Goal: Transaction & Acquisition: Purchase product/service

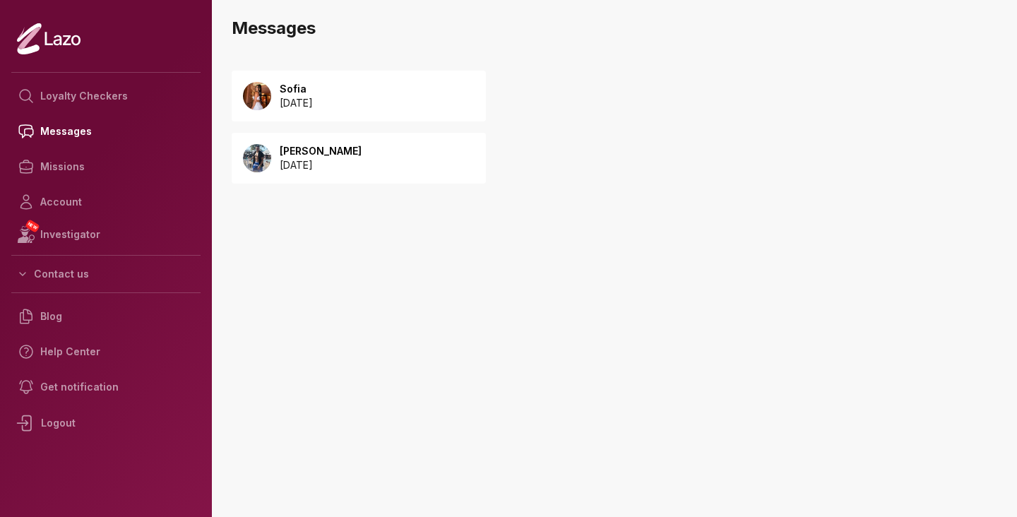
click at [313, 101] on p "2025 September 23" at bounding box center [296, 103] width 33 height 14
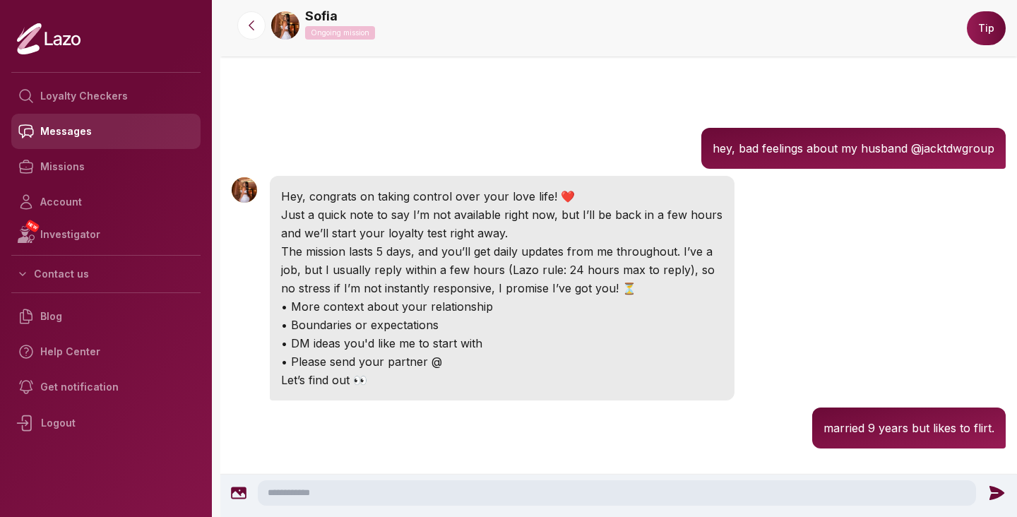
click at [69, 132] on link "Messages" at bounding box center [105, 131] width 189 height 35
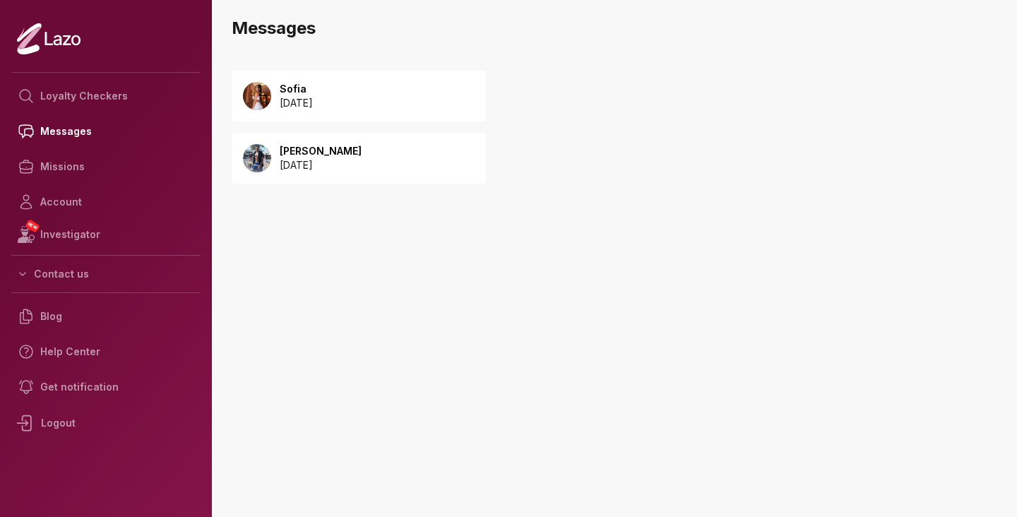
click at [324, 175] on div "Malik 2025 September 23" at bounding box center [359, 158] width 254 height 51
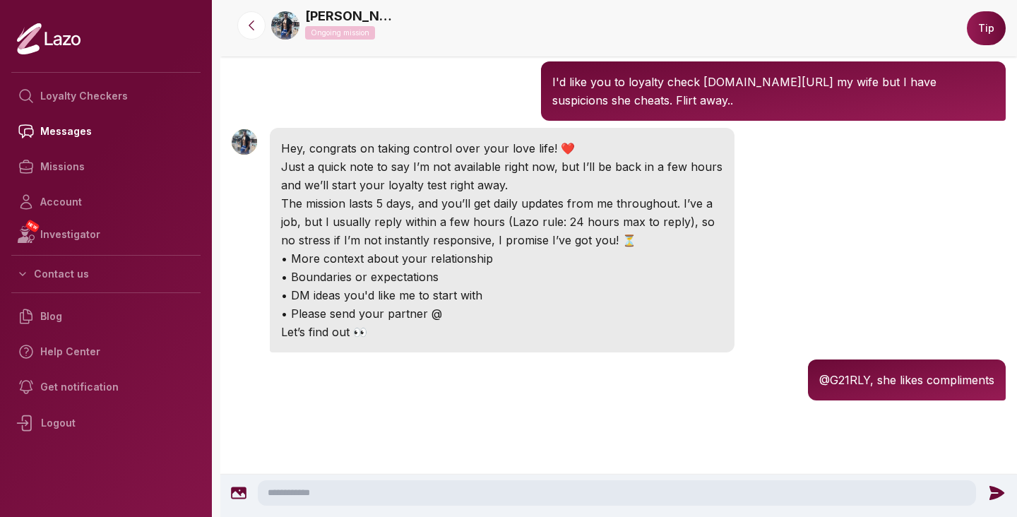
scroll to position [217, 0]
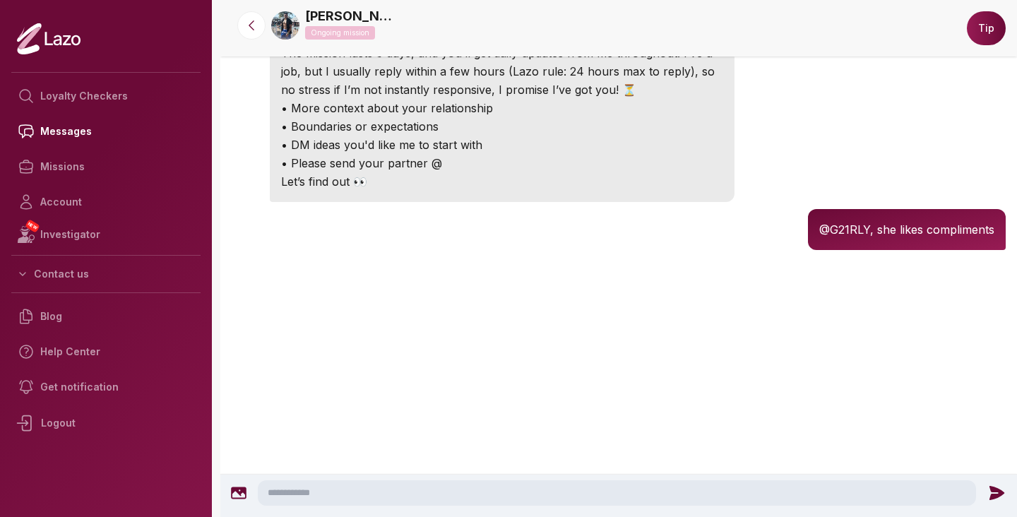
click at [65, 44] on icon at bounding box center [67, 40] width 8 height 10
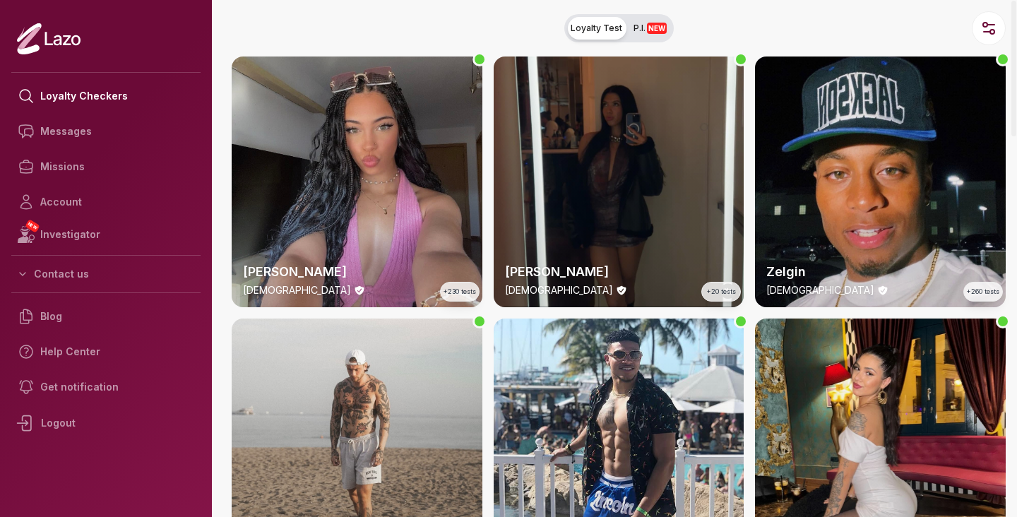
click at [634, 40] on button "Loyalty Test P.I. NEW" at bounding box center [618, 28] width 109 height 28
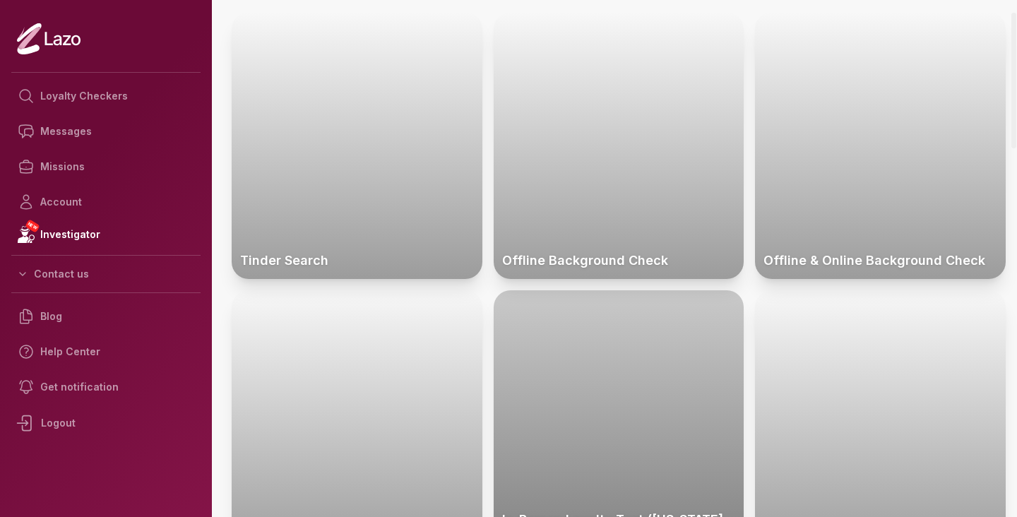
scroll to position [46, 0]
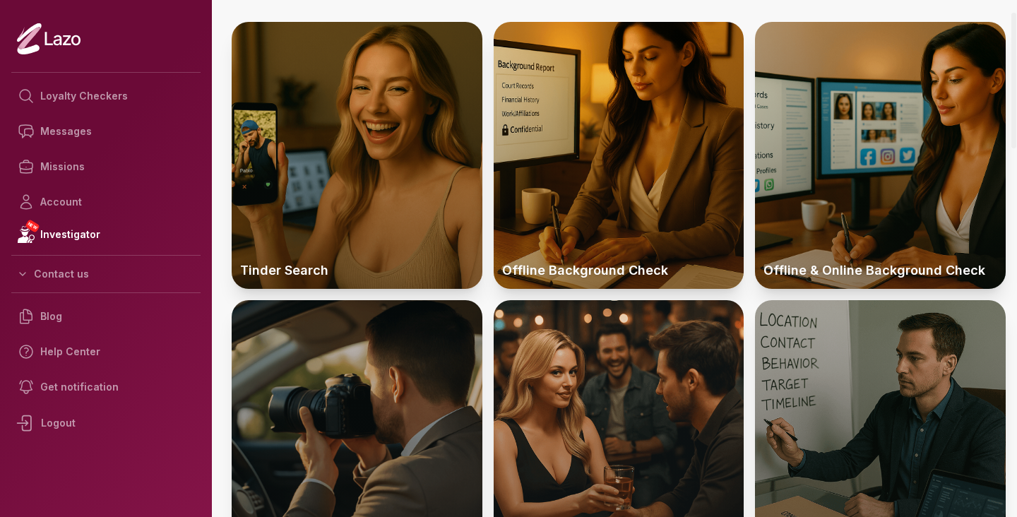
click at [409, 390] on div at bounding box center [357, 433] width 251 height 267
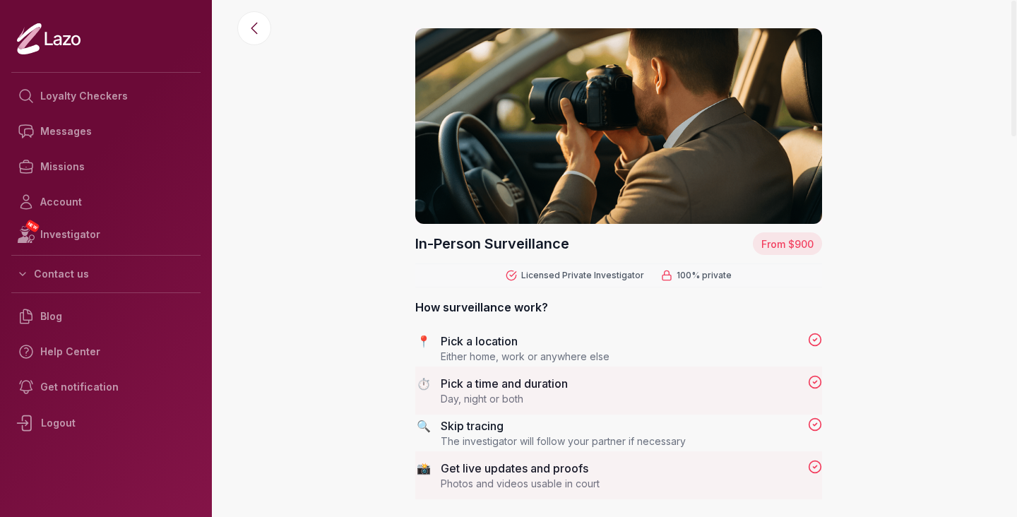
scroll to position [17, 0]
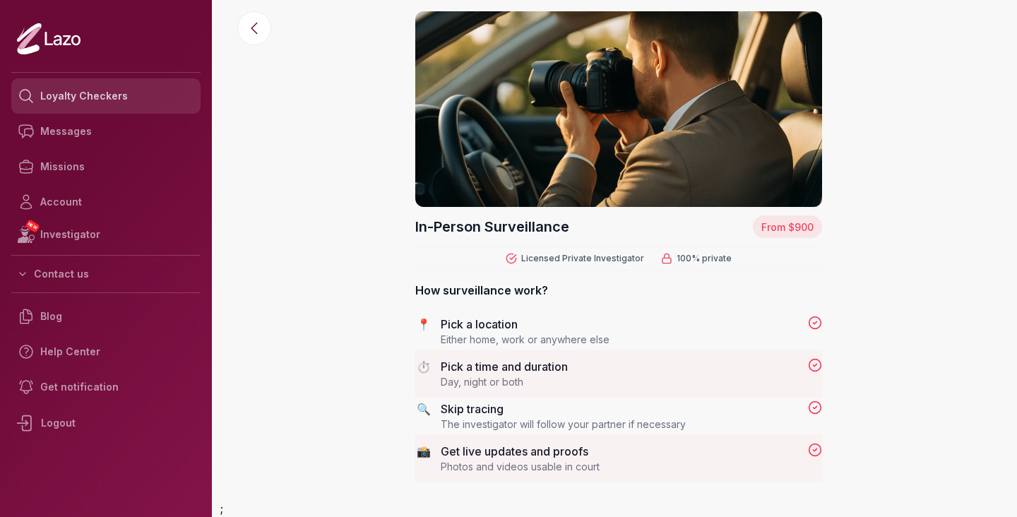
click at [57, 99] on link "Loyalty Checkers" at bounding box center [105, 95] width 189 height 35
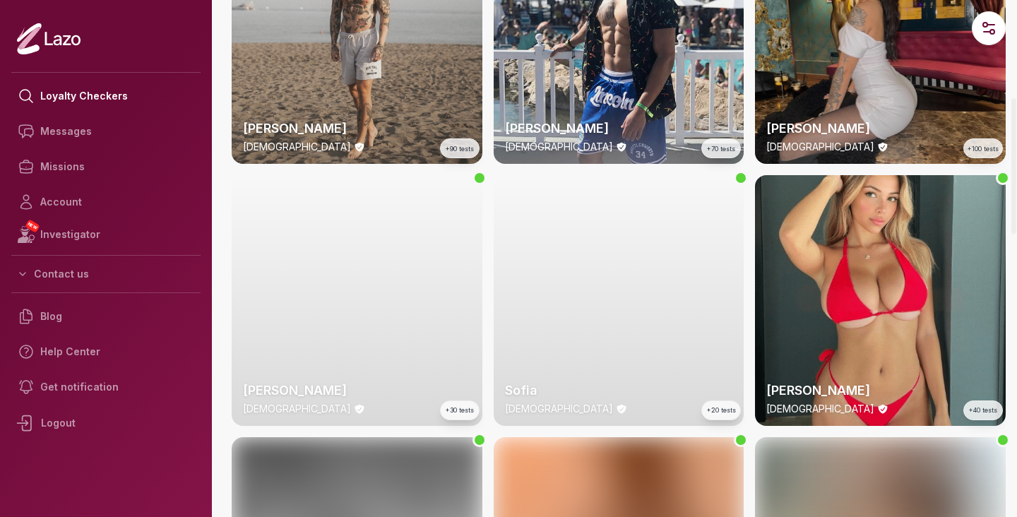
scroll to position [451, 0]
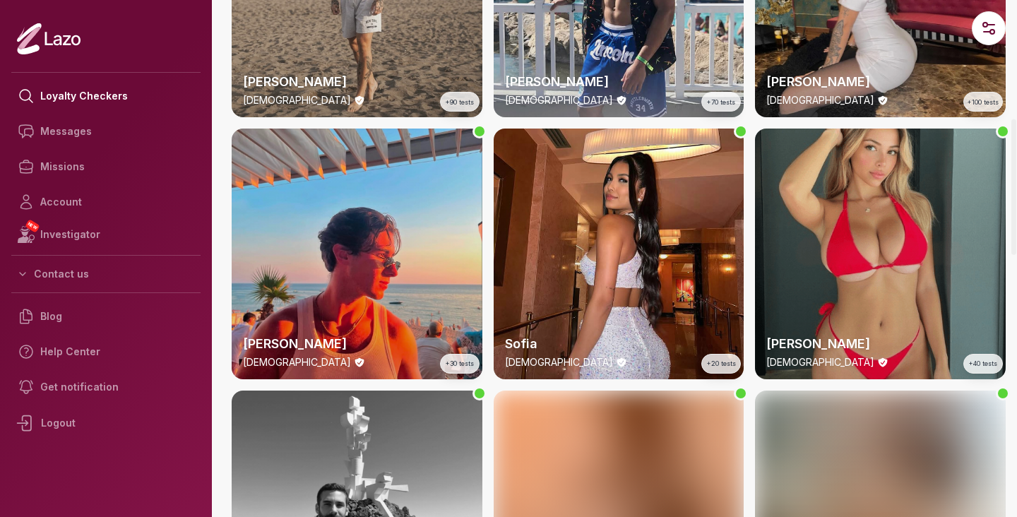
click at [841, 269] on div "Emily 23 y/o +40 tests" at bounding box center [880, 254] width 251 height 251
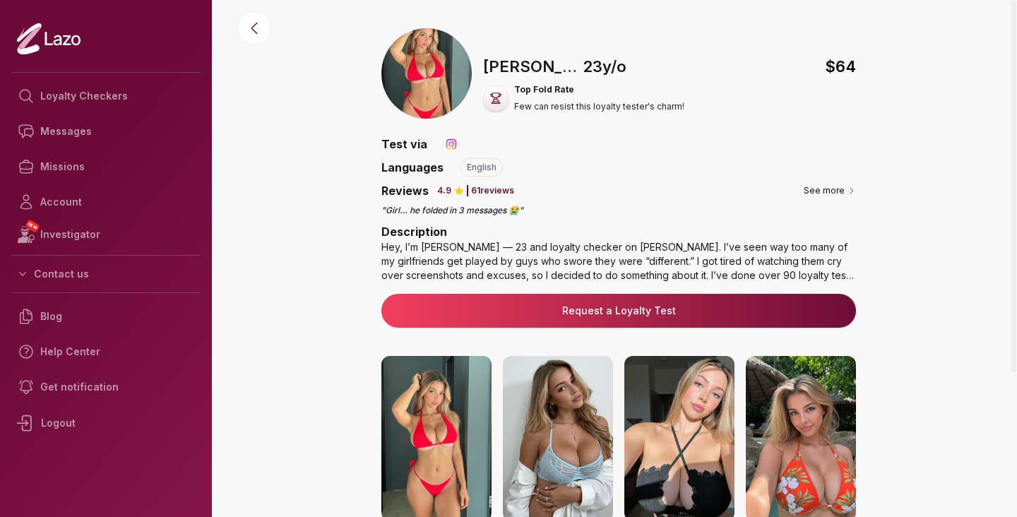
click at [617, 267] on div "Hey, I’m Emily — 23 and loyalty checker on Lazo. I’ve seen way too many of my g…" at bounding box center [618, 261] width 475 height 42
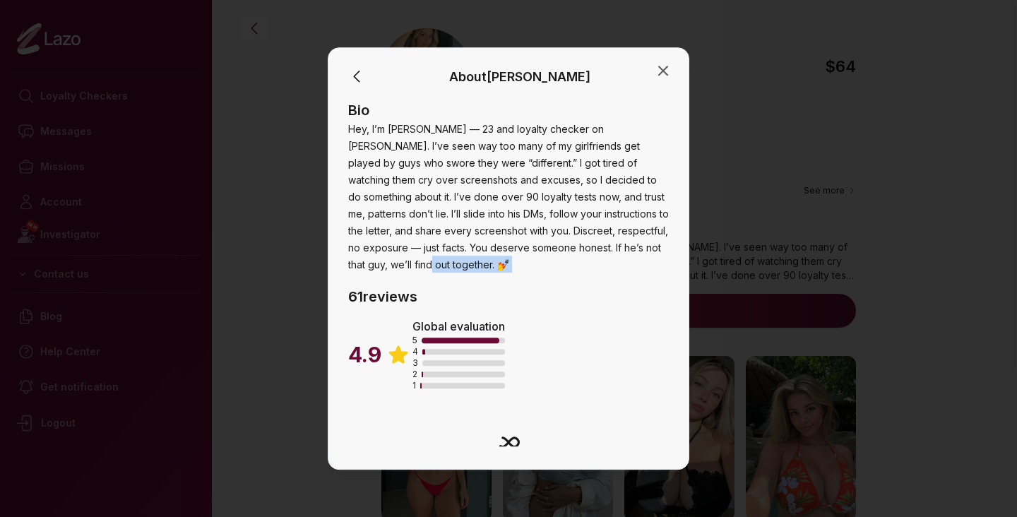
click at [617, 267] on div "Bio Hey, I’m Emily — 23 and loyalty checker on Lazo. I’ve seen way too many of …" at bounding box center [508, 317] width 321 height 435
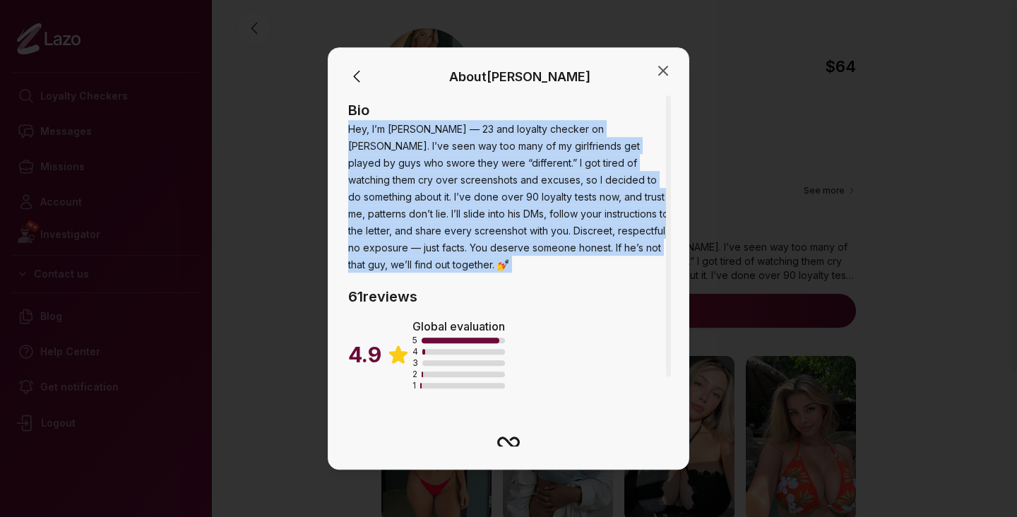
click at [617, 267] on div "Bio Hey, I’m Emily — 23 and loyalty checker on Lazo. I’ve seen way too many of …" at bounding box center [508, 317] width 321 height 435
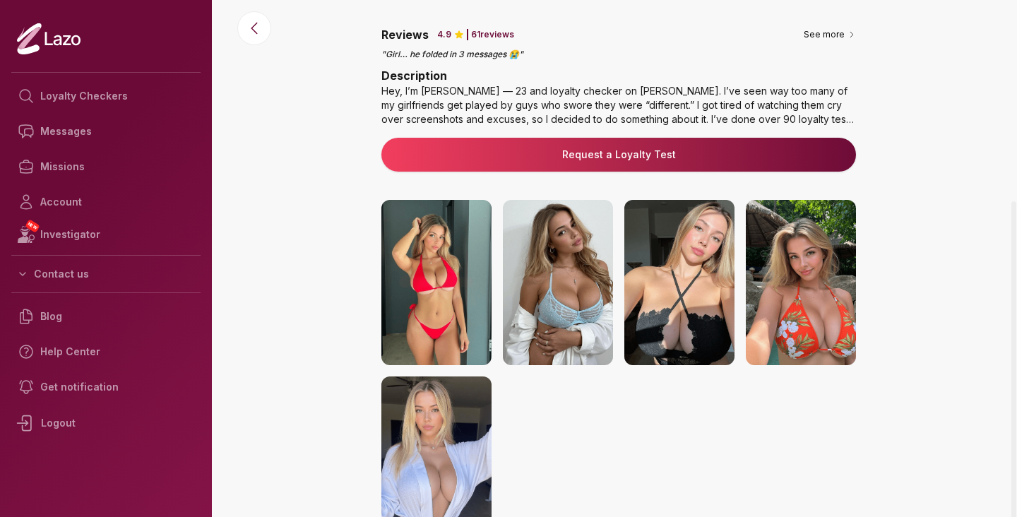
scroll to position [260, 0]
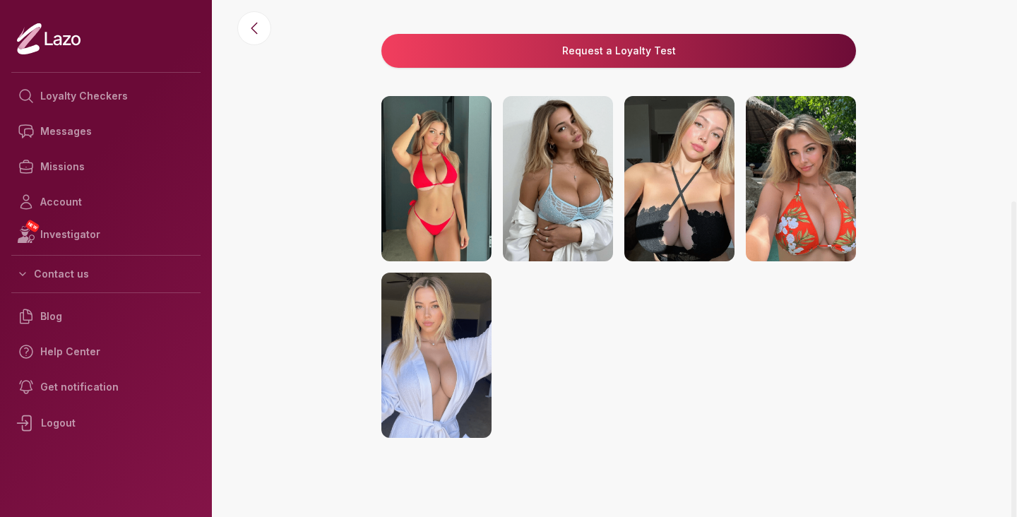
click at [456, 360] on img at bounding box center [436, 355] width 110 height 165
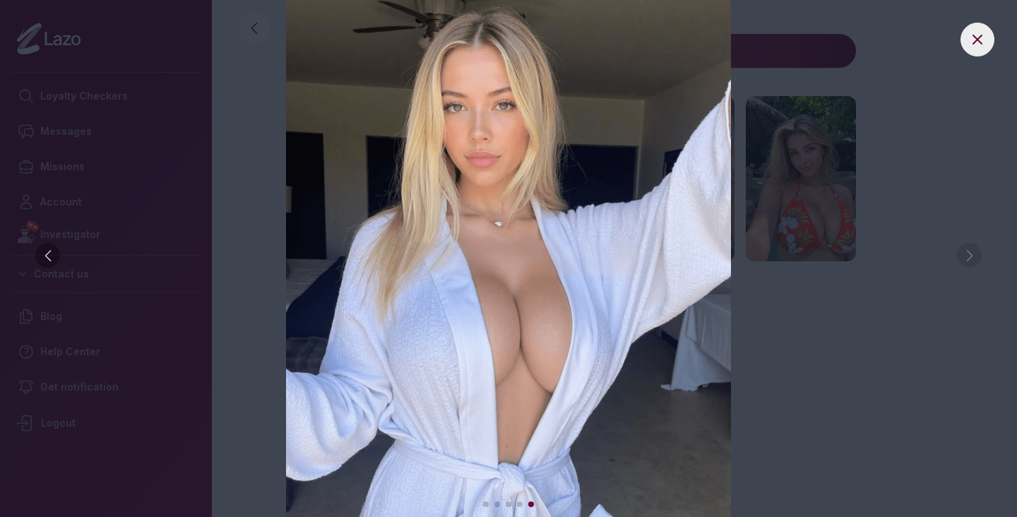
click at [227, 153] on img at bounding box center [508, 258] width 961 height 517
click at [976, 36] on icon at bounding box center [977, 39] width 17 height 17
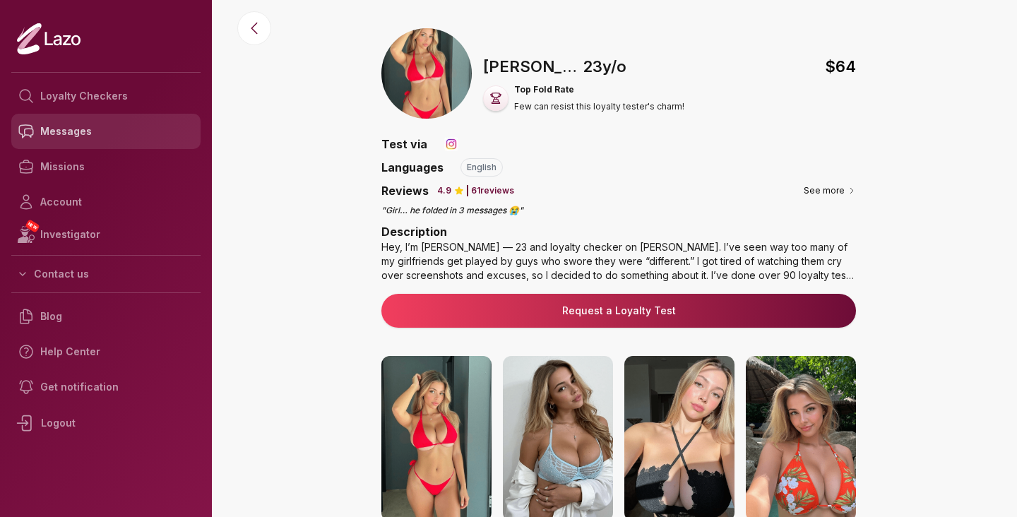
click at [76, 130] on link "Messages" at bounding box center [105, 131] width 189 height 35
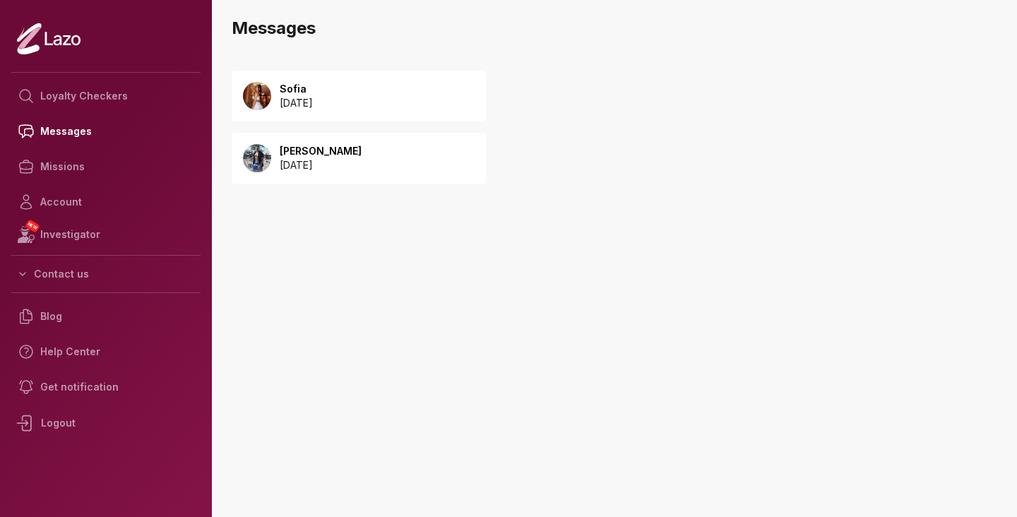
click at [305, 99] on p "2025 September 23" at bounding box center [296, 103] width 33 height 14
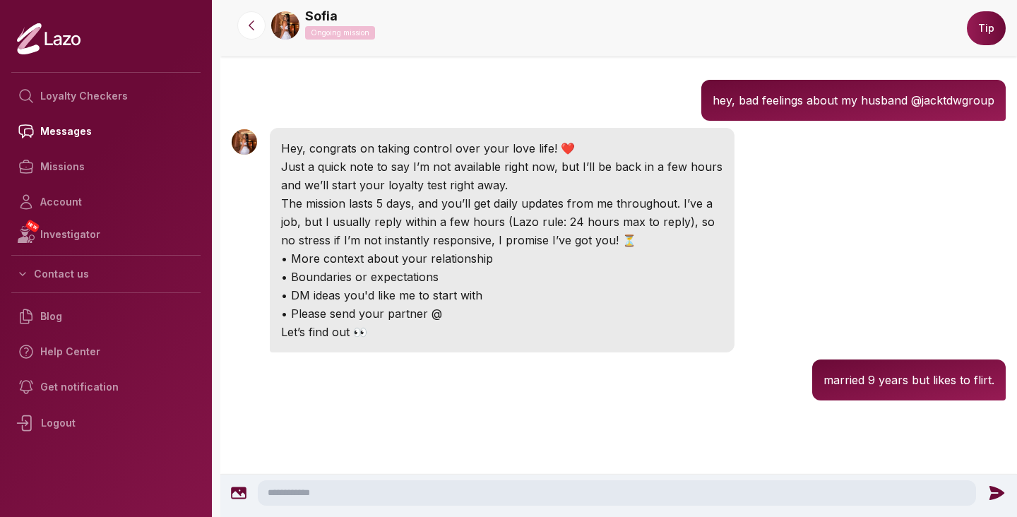
scroll to position [198, 0]
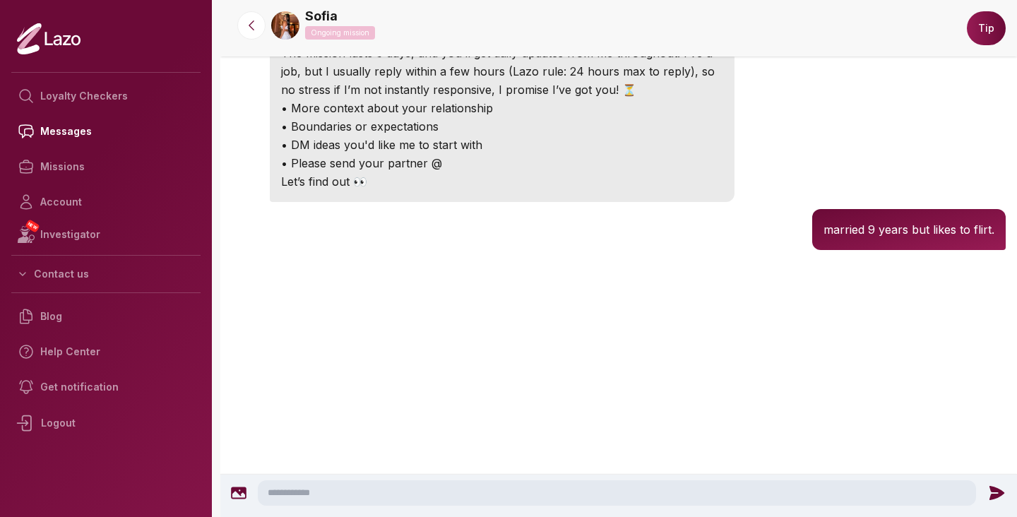
click at [282, 23] on img at bounding box center [285, 25] width 28 height 28
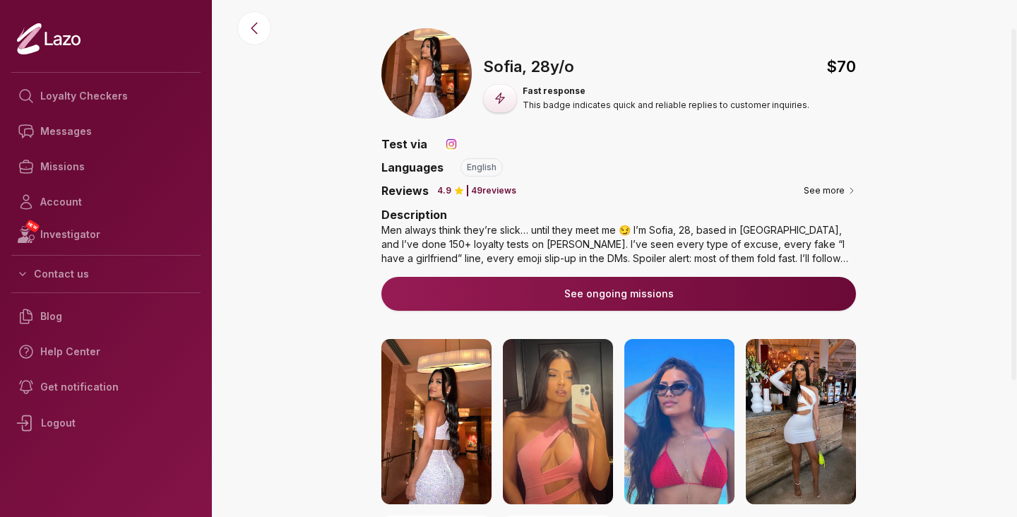
click at [445, 146] on img at bounding box center [451, 144] width 14 height 14
click at [430, 81] on img at bounding box center [426, 73] width 90 height 90
drag, startPoint x: 508, startPoint y: 104, endPoint x: 596, endPoint y: 104, distance: 88.3
click at [596, 104] on div "Fast response This badge indicates quick and reliable replies to customer inqui…" at bounding box center [669, 98] width 373 height 28
click at [596, 104] on p "This badge indicates quick and reliable replies to customer inquiries." at bounding box center [666, 105] width 287 height 11
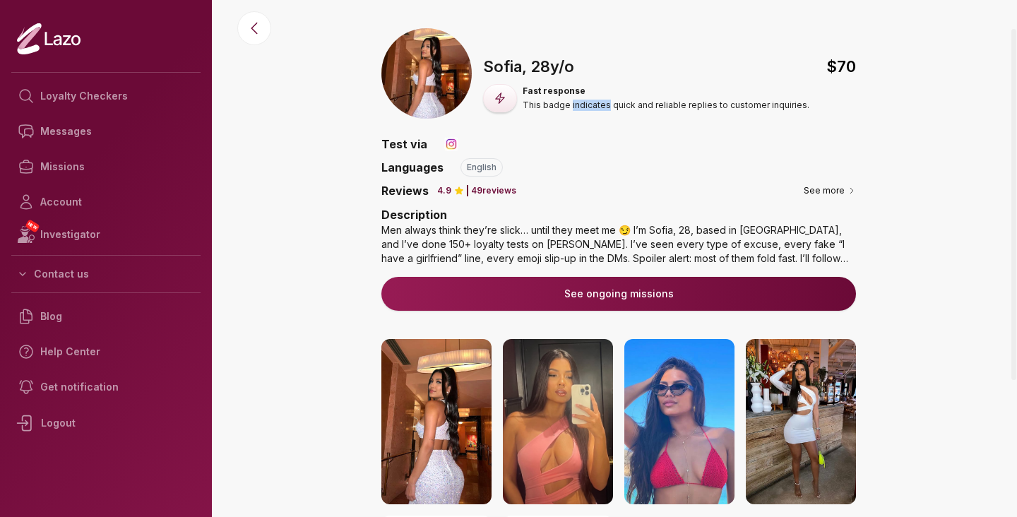
click at [596, 104] on p "This badge indicates quick and reliable replies to customer inquiries." at bounding box center [666, 105] width 287 height 11
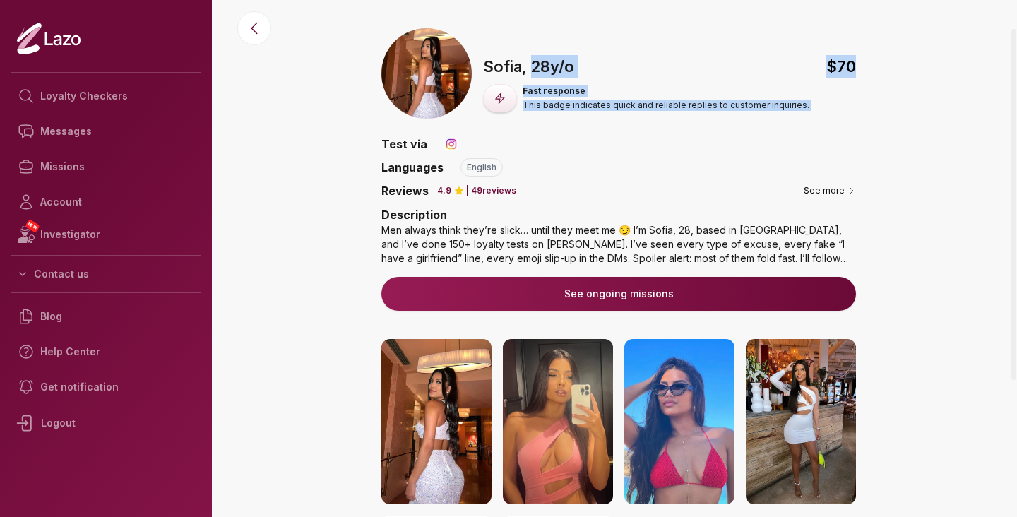
drag, startPoint x: 596, startPoint y: 104, endPoint x: 577, endPoint y: 77, distance: 32.9
click at [577, 77] on div "🇬🇧 Sofia , 28 y/o $ 70 Fast response This badge indicates quick and reliable re…" at bounding box center [669, 83] width 373 height 57
click at [574, 77] on p "28 y/o" at bounding box center [552, 66] width 43 height 23
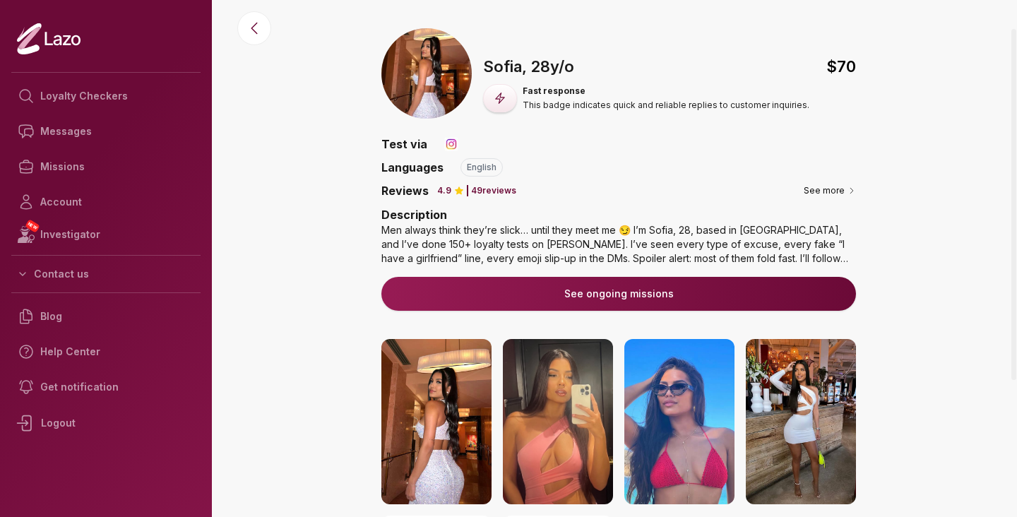
scroll to position [243, 0]
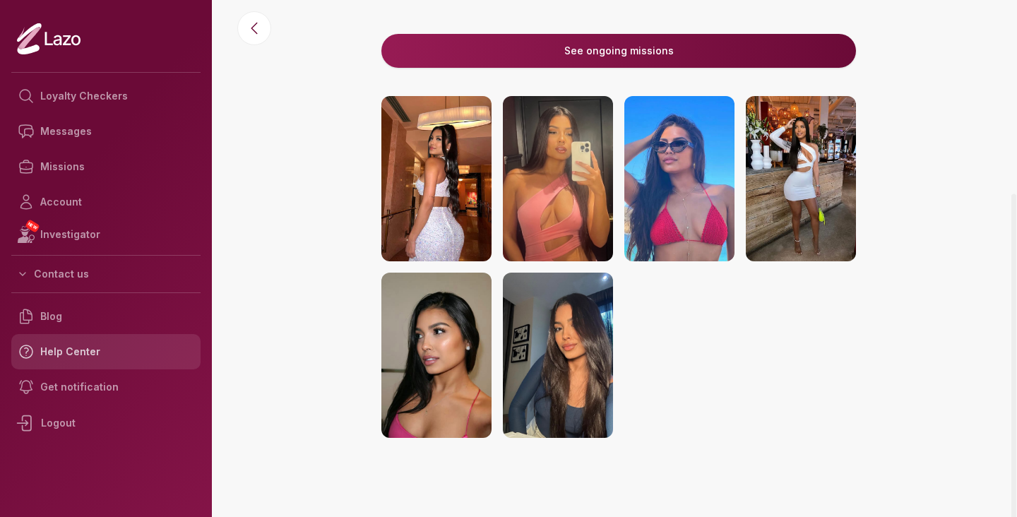
click at [132, 343] on link "Help Center" at bounding box center [105, 351] width 189 height 35
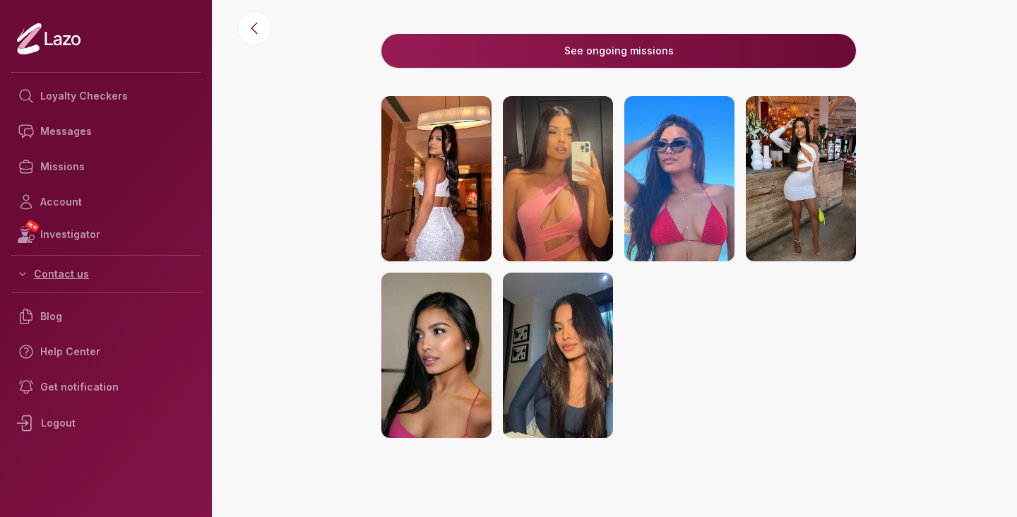
click at [54, 280] on button "Contact us" at bounding box center [105, 273] width 189 height 25
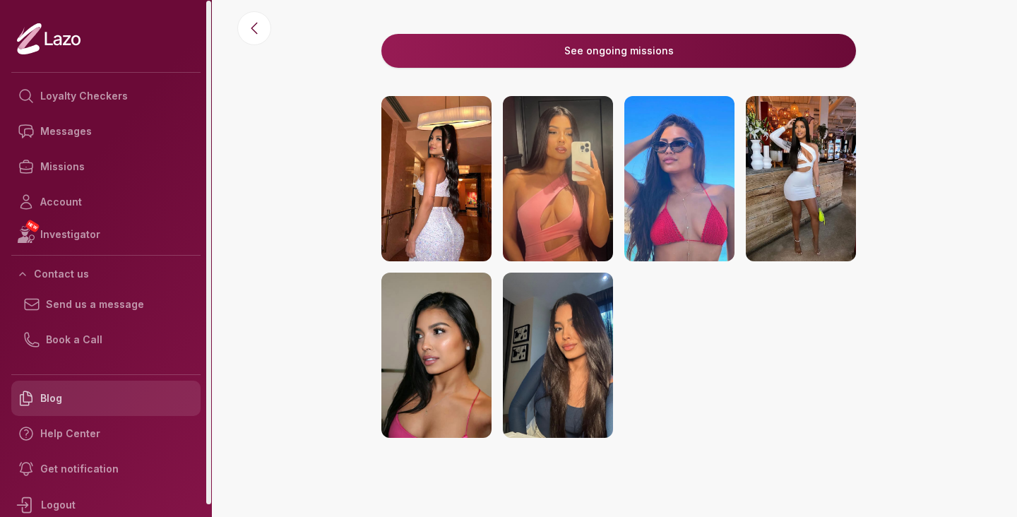
click at [57, 403] on link "Blog" at bounding box center [105, 398] width 189 height 35
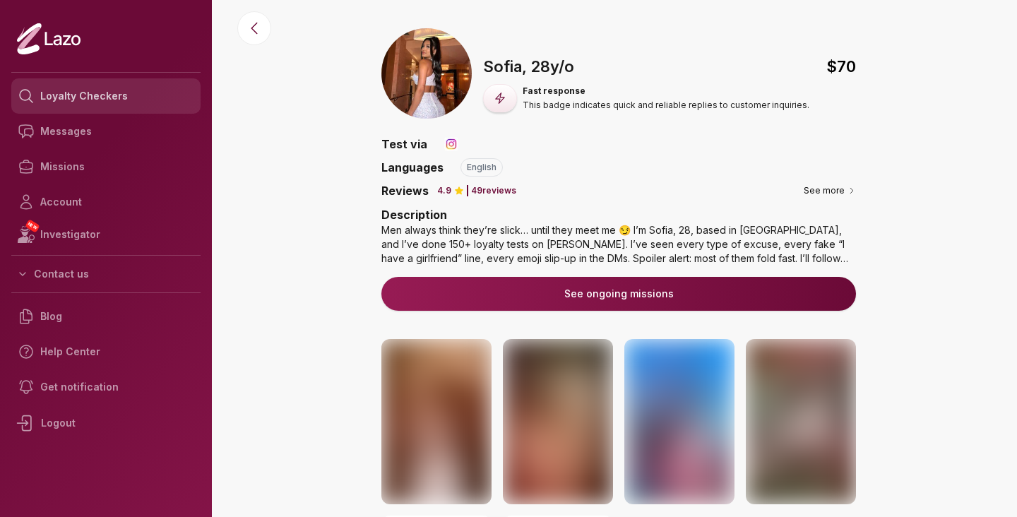
click at [71, 102] on link "Loyalty Checkers" at bounding box center [105, 95] width 189 height 35
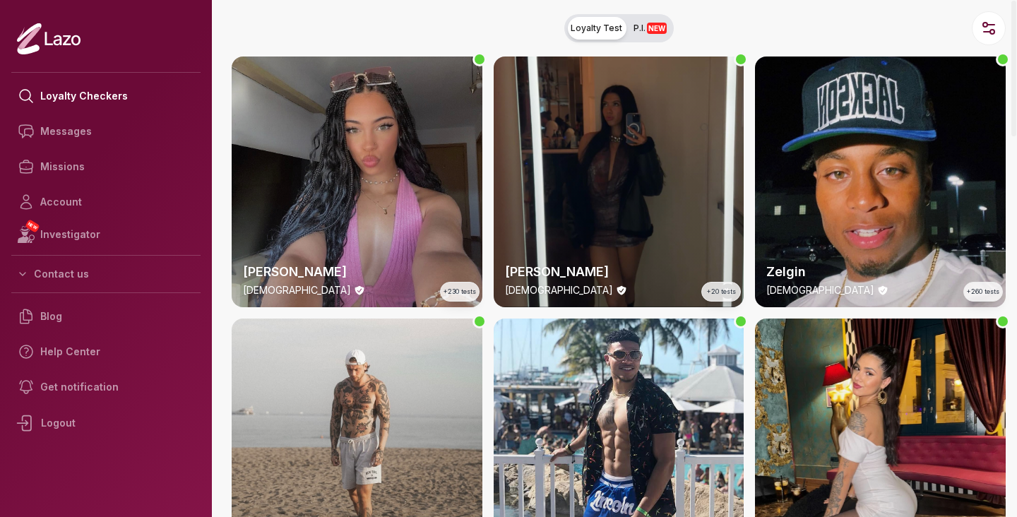
click at [346, 187] on div "Lara 24 y/o +230 tests" at bounding box center [357, 182] width 251 height 251
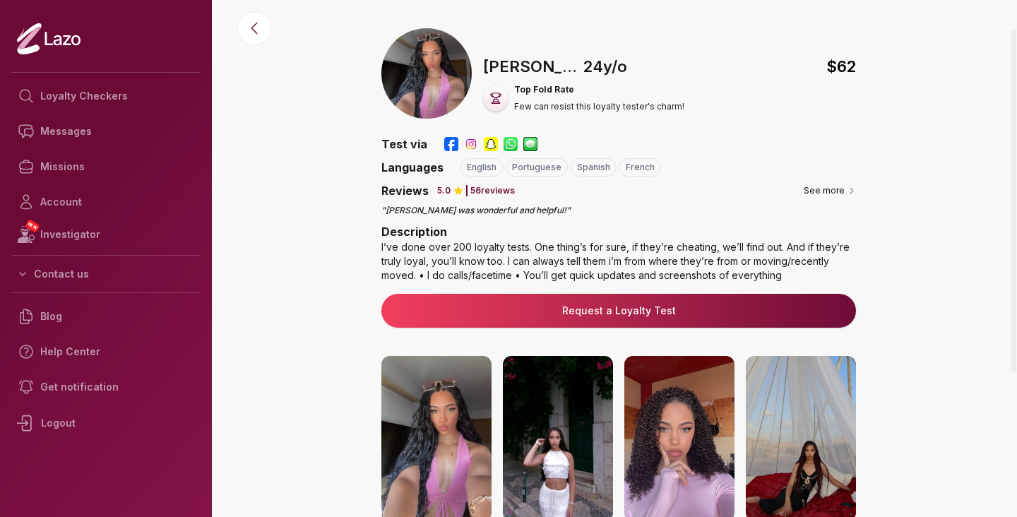
click at [610, 307] on link "Request a Loyalty Test" at bounding box center [619, 311] width 452 height 14
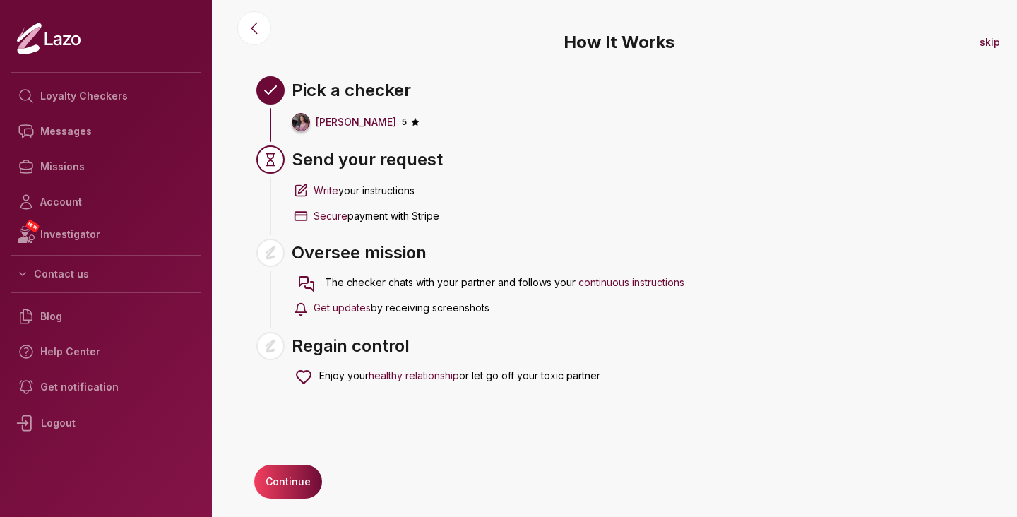
drag, startPoint x: 610, startPoint y: 311, endPoint x: 580, endPoint y: 268, distance: 53.3
click at [580, 268] on div "The checker chats with your partner and follows your continuous instructions Ge…" at bounding box center [486, 296] width 396 height 71
click at [355, 310] on span "Get updates" at bounding box center [342, 308] width 57 height 12
click at [54, 128] on link "Messages" at bounding box center [105, 131] width 189 height 35
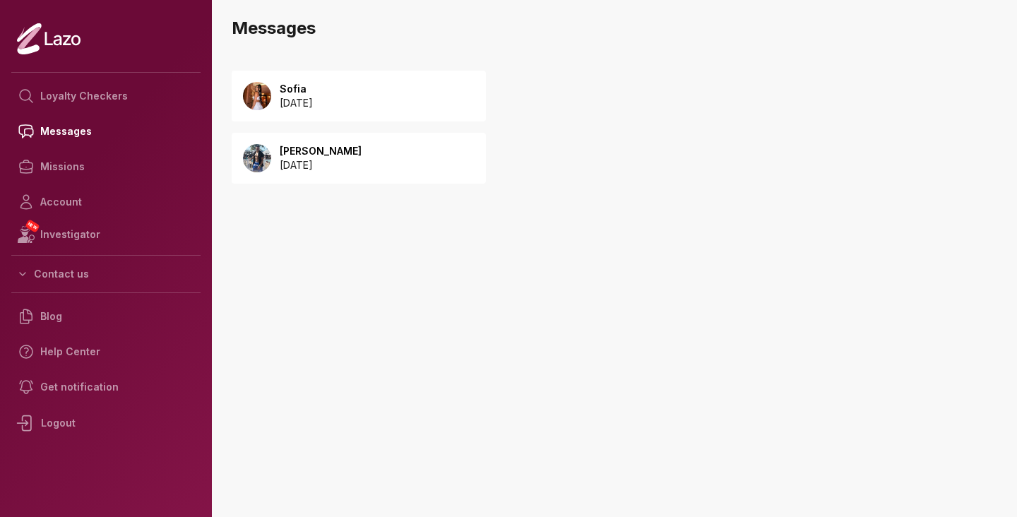
click at [388, 112] on div "Sofia [DATE]" at bounding box center [359, 96] width 254 height 51
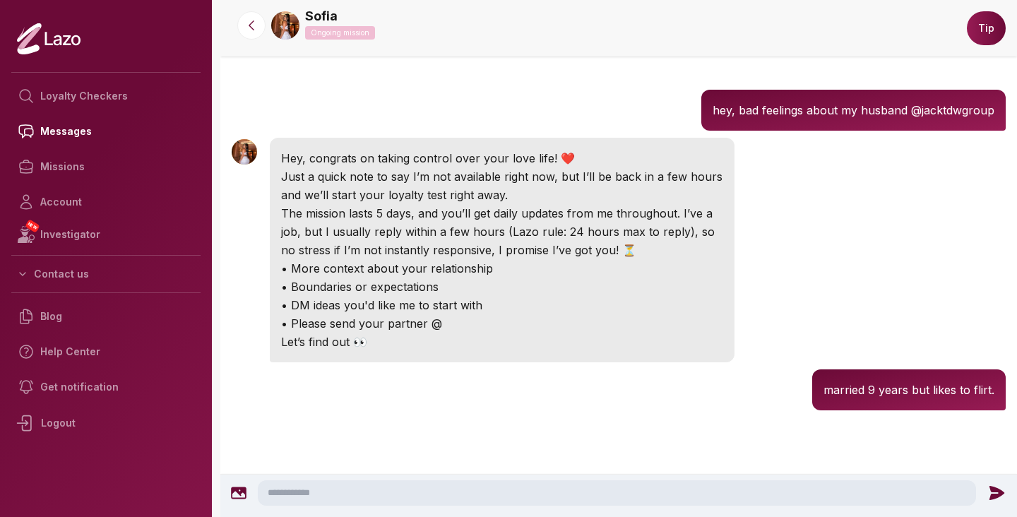
scroll to position [48, 0]
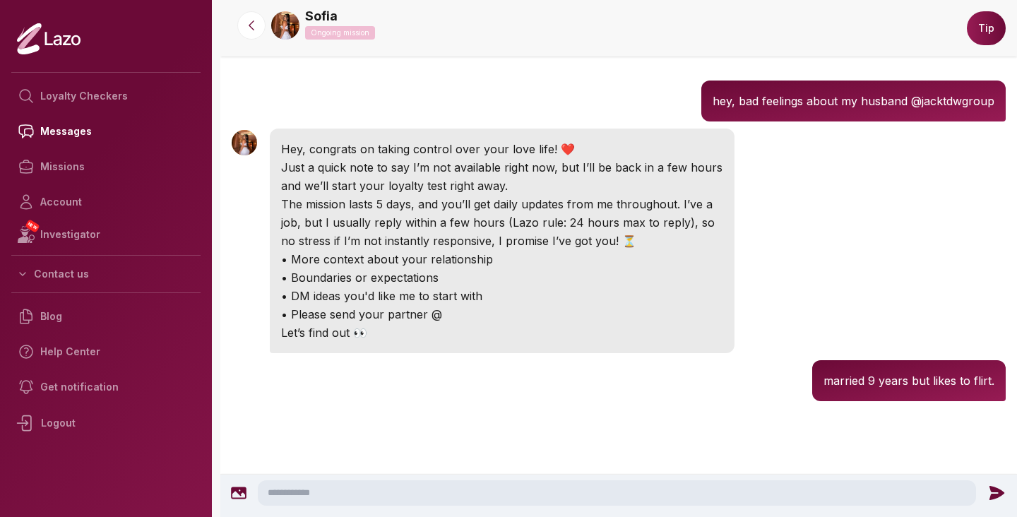
click at [391, 495] on textarea at bounding box center [617, 492] width 718 height 25
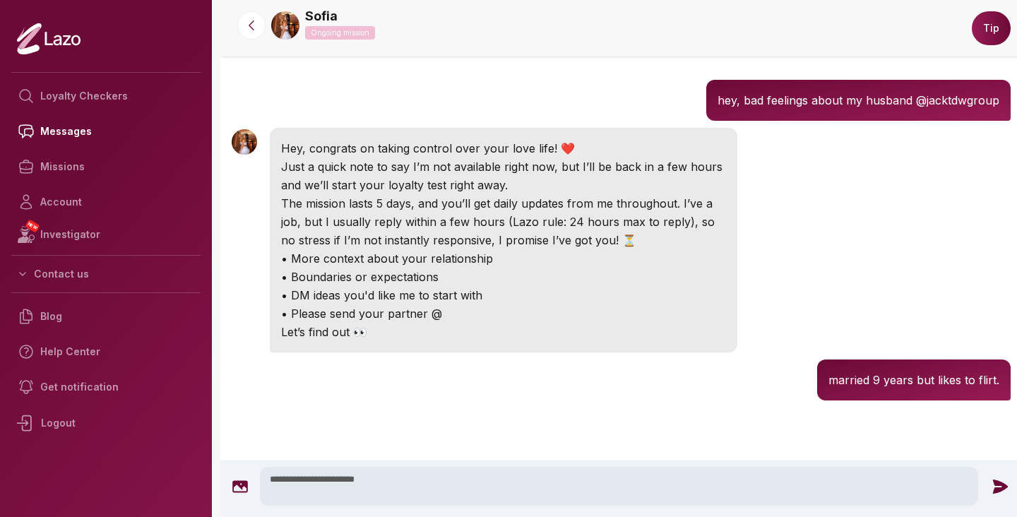
type textarea "**********"
click at [997, 483] on icon at bounding box center [1000, 486] width 15 height 14
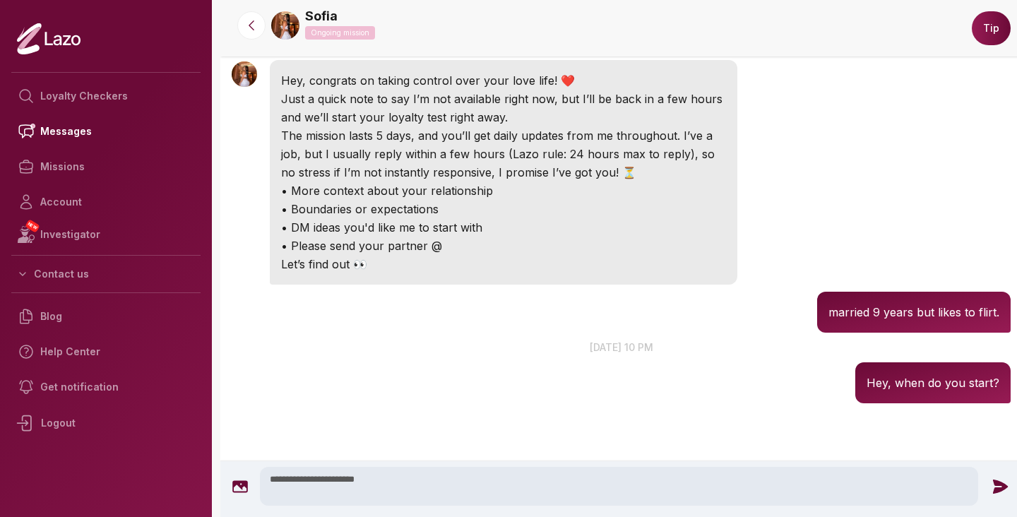
scroll to position [119, 0]
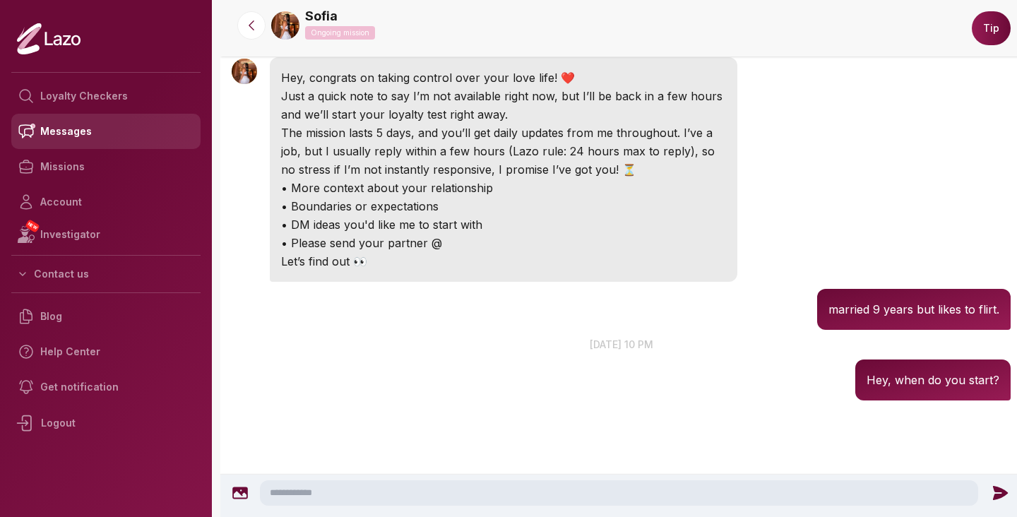
click at [59, 130] on link "Messages" at bounding box center [105, 131] width 189 height 35
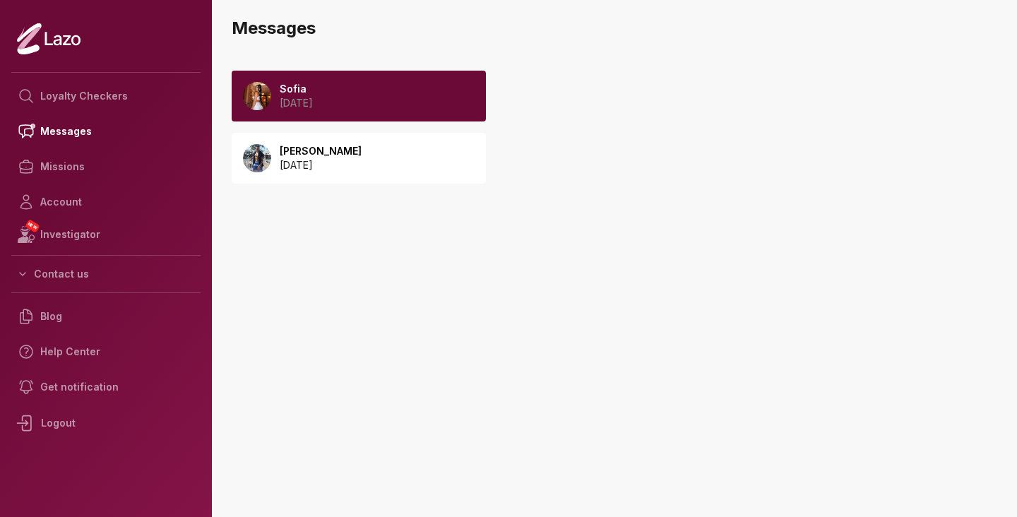
click at [376, 153] on div "[PERSON_NAME] [DATE]" at bounding box center [359, 158] width 254 height 51
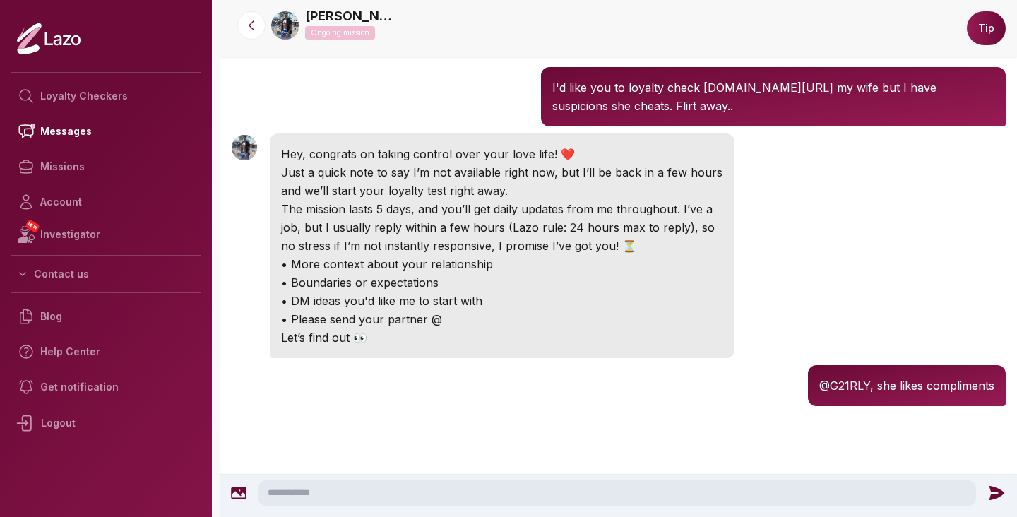
scroll to position [89, 0]
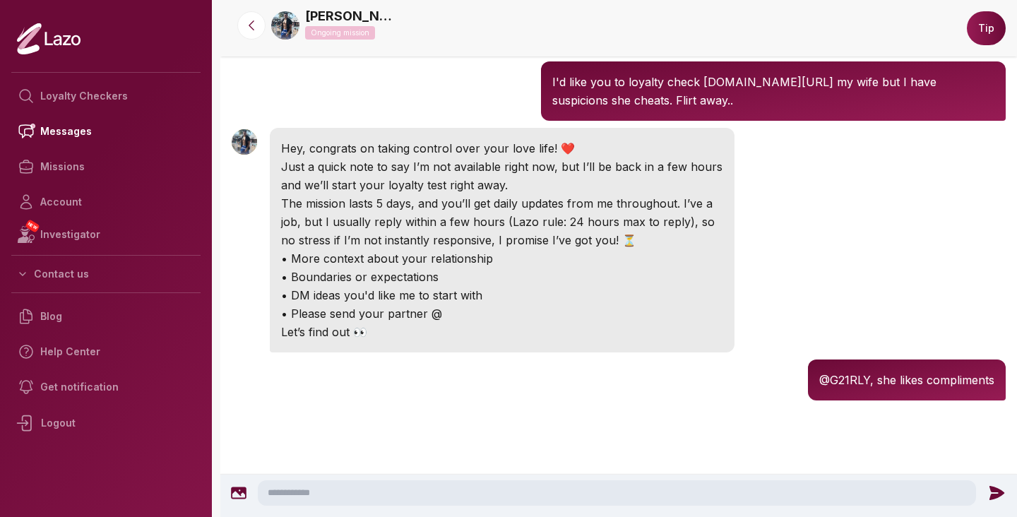
click at [473, 484] on textarea at bounding box center [617, 492] width 718 height 25
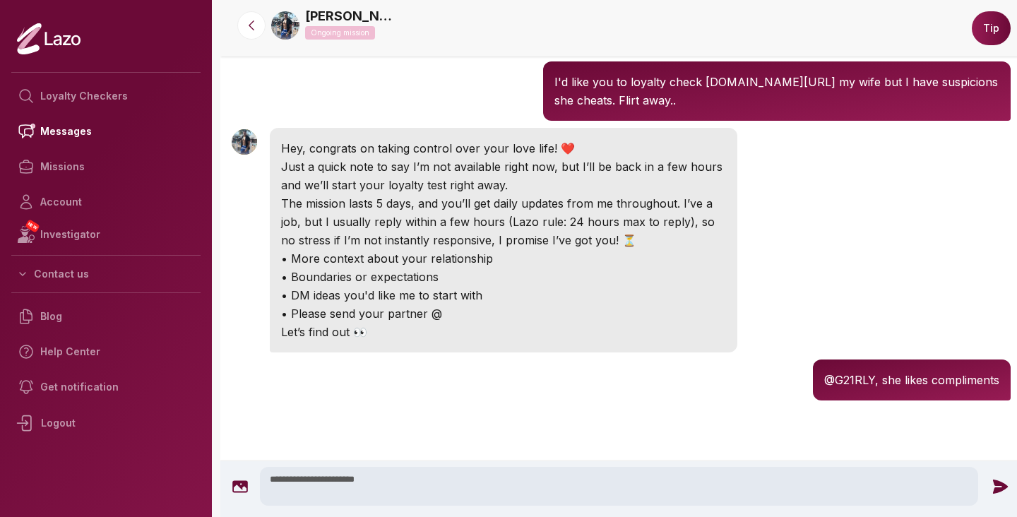
type textarea "**********"
click at [1000, 489] on icon at bounding box center [1000, 486] width 15 height 14
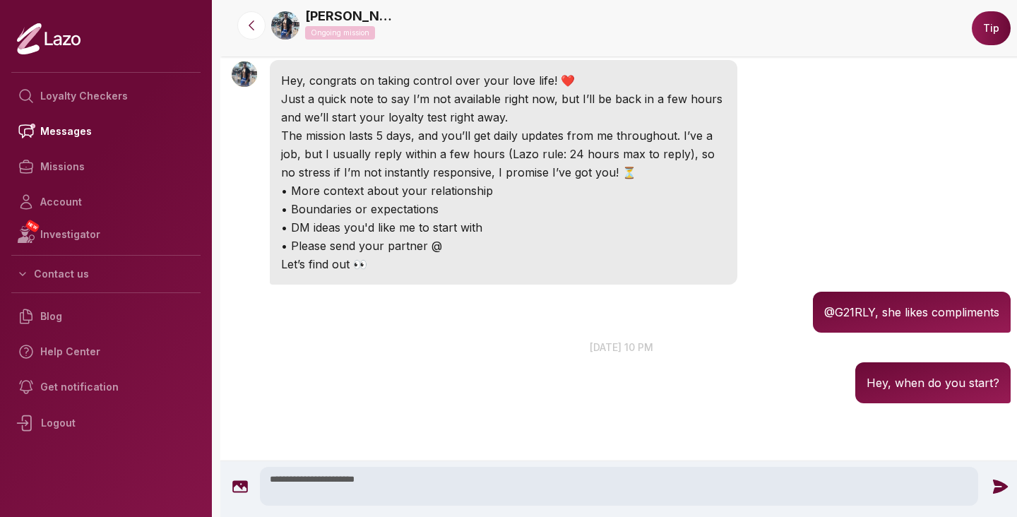
scroll to position [160, 0]
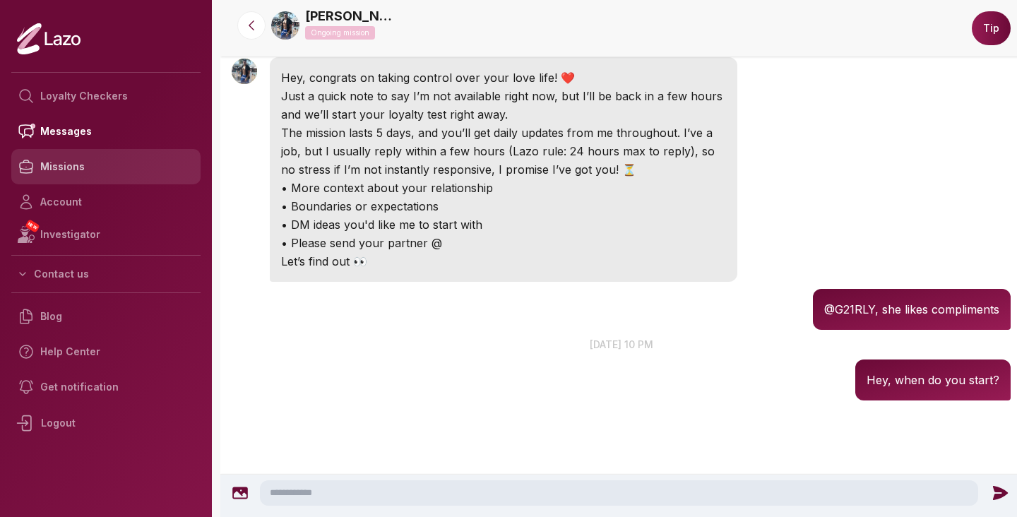
click at [64, 165] on link "Missions" at bounding box center [105, 166] width 189 height 35
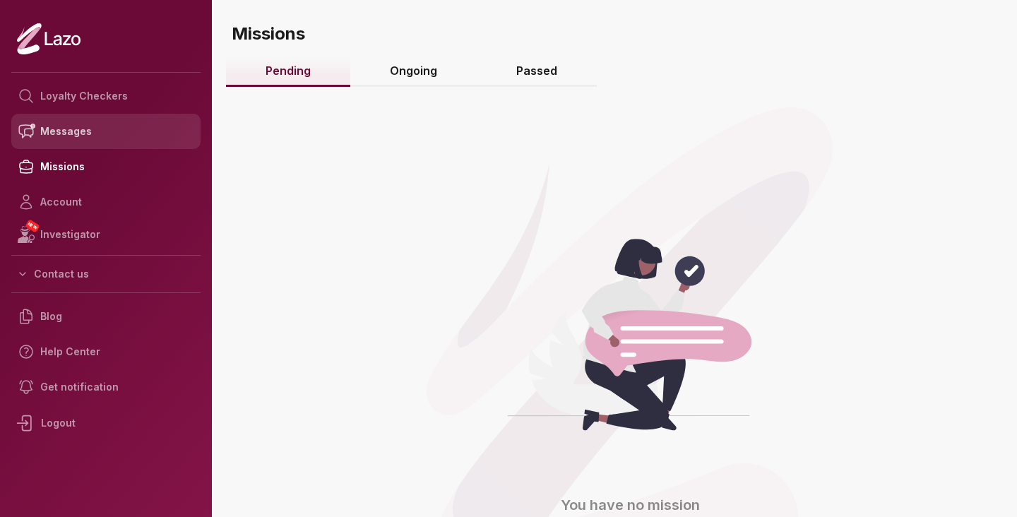
click at [131, 132] on link "Messages" at bounding box center [105, 131] width 189 height 35
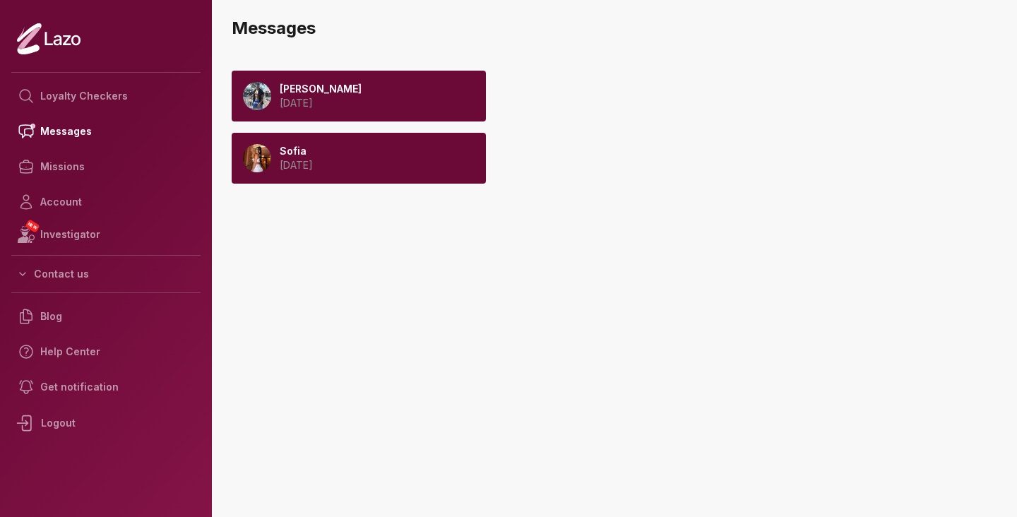
click at [378, 92] on div "Malik 2025 September 23" at bounding box center [359, 96] width 254 height 51
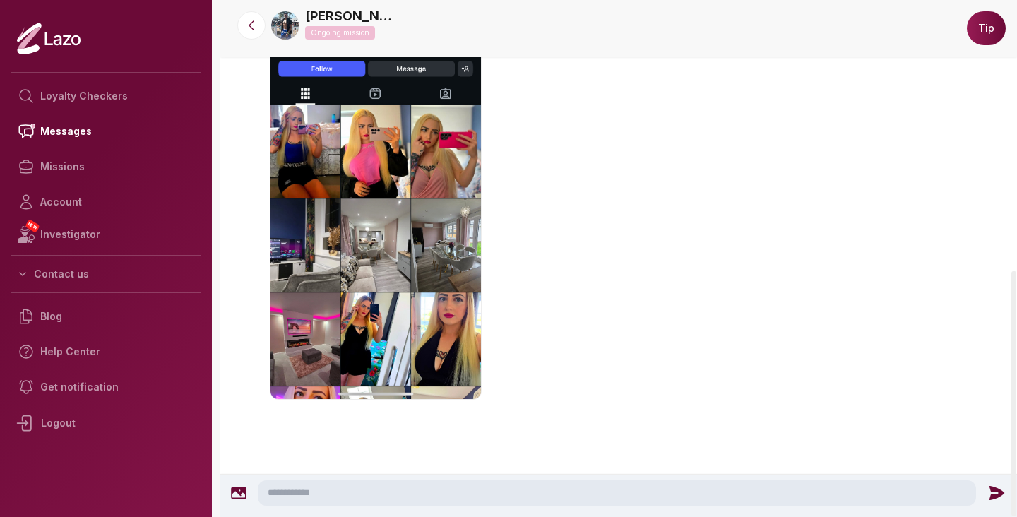
scroll to position [698, 0]
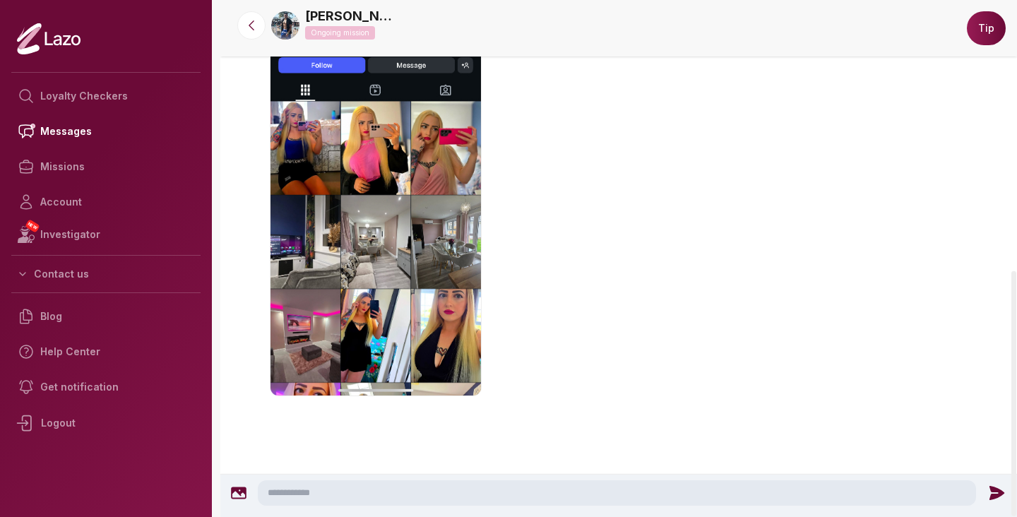
click at [344, 500] on textarea at bounding box center [617, 492] width 718 height 25
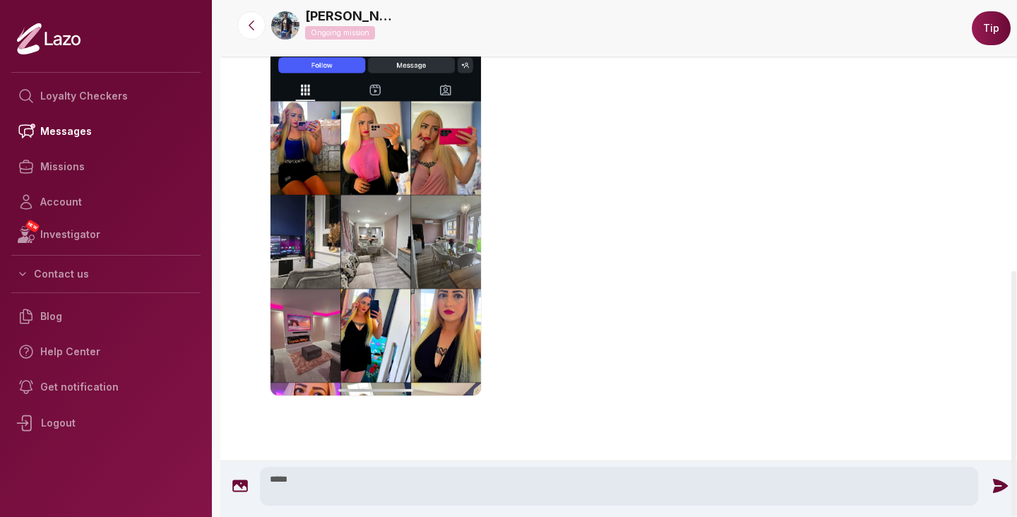
type textarea "****"
click at [996, 485] on icon at bounding box center [1000, 486] width 15 height 14
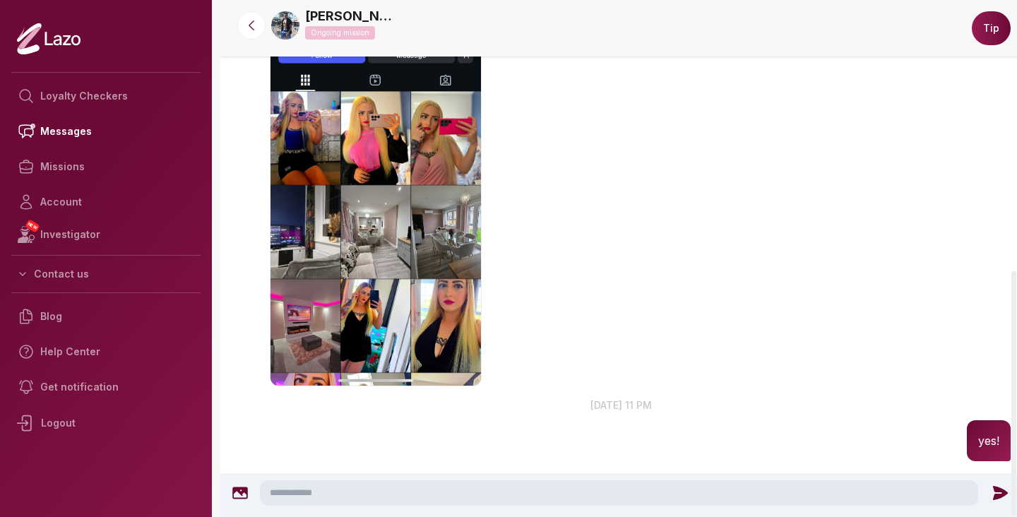
scroll to position [620, 0]
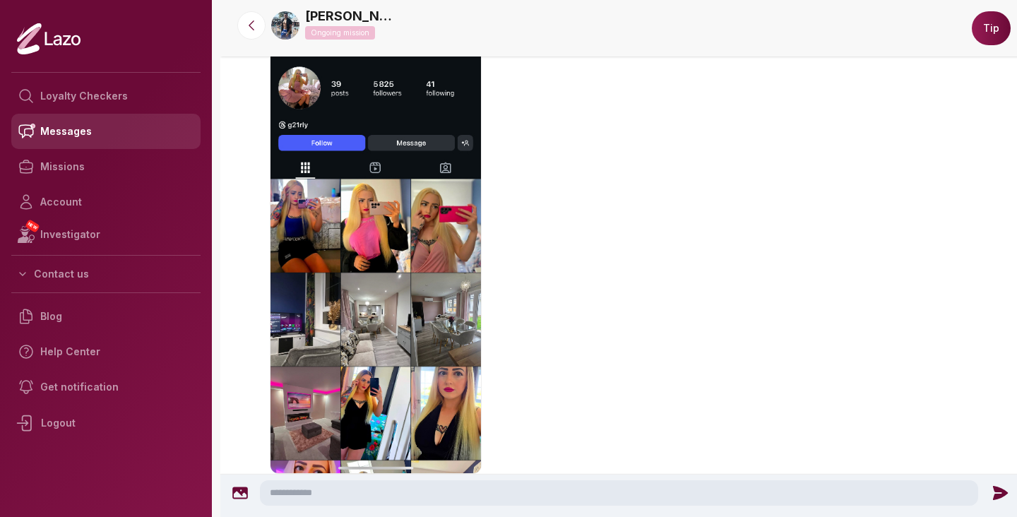
click at [94, 136] on link "Messages" at bounding box center [105, 131] width 189 height 35
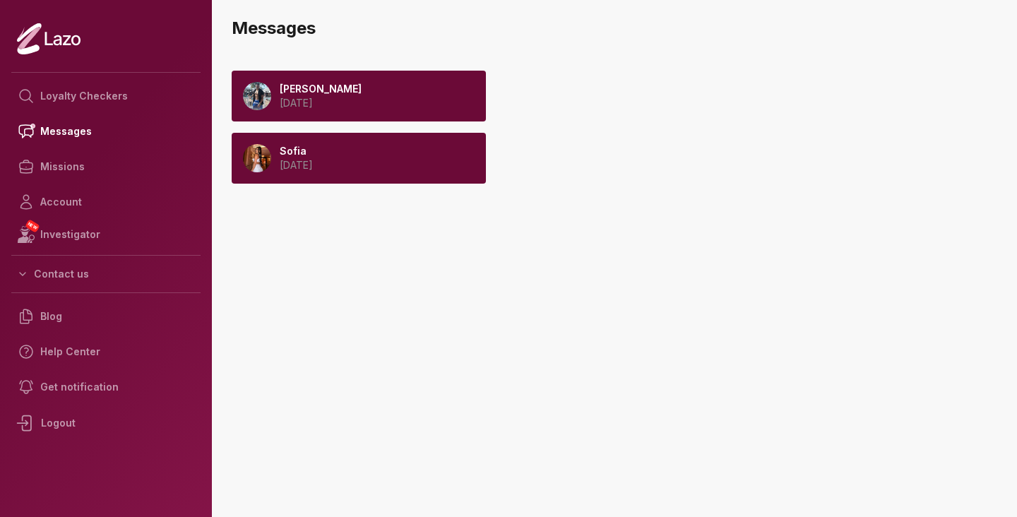
click at [313, 165] on p "[DATE]" at bounding box center [296, 165] width 33 height 14
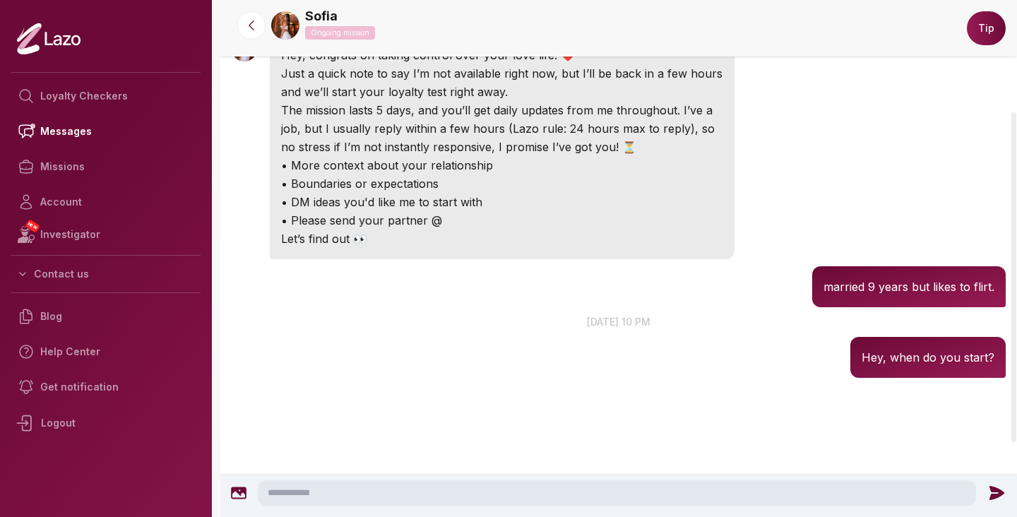
scroll to position [141, 0]
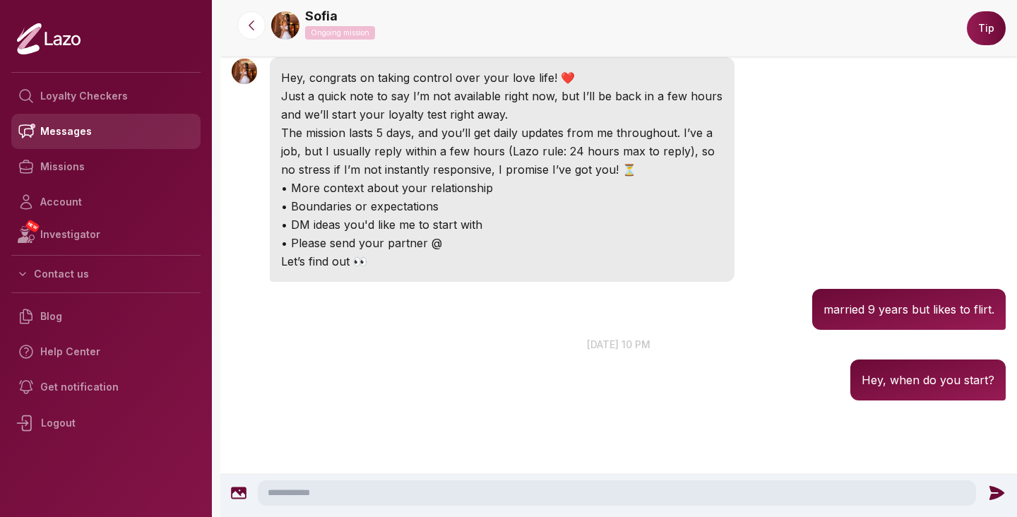
click at [119, 133] on link "Messages" at bounding box center [105, 131] width 189 height 35
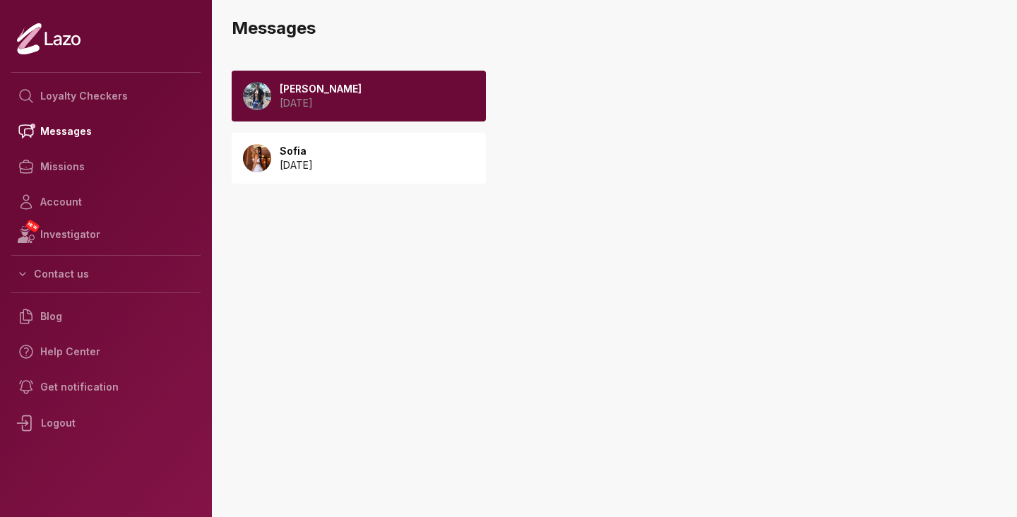
click at [518, 189] on div "[PERSON_NAME] [DATE] [GEOGRAPHIC_DATA] [DATE]" at bounding box center [425, 143] width 387 height 172
click at [414, 93] on div "[PERSON_NAME] [DATE]" at bounding box center [359, 96] width 254 height 51
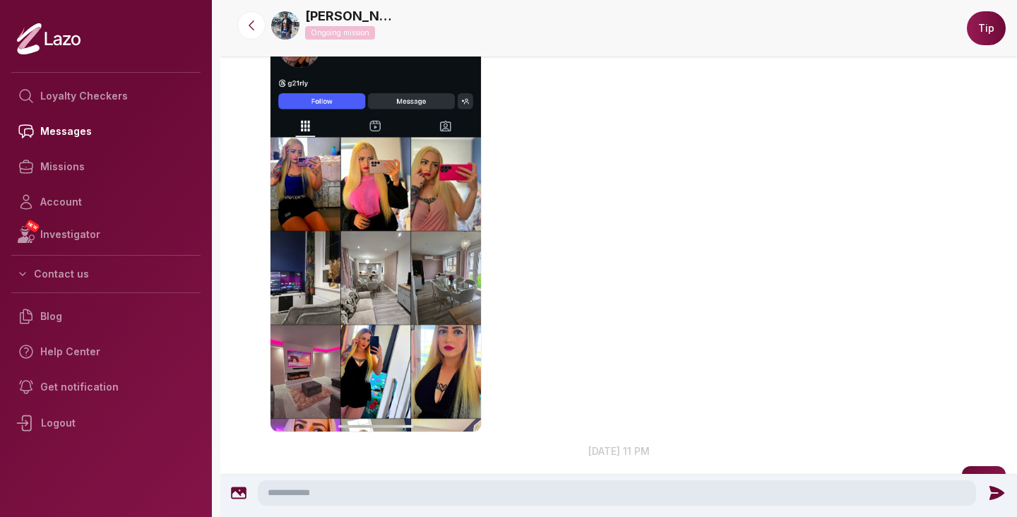
scroll to position [919, 0]
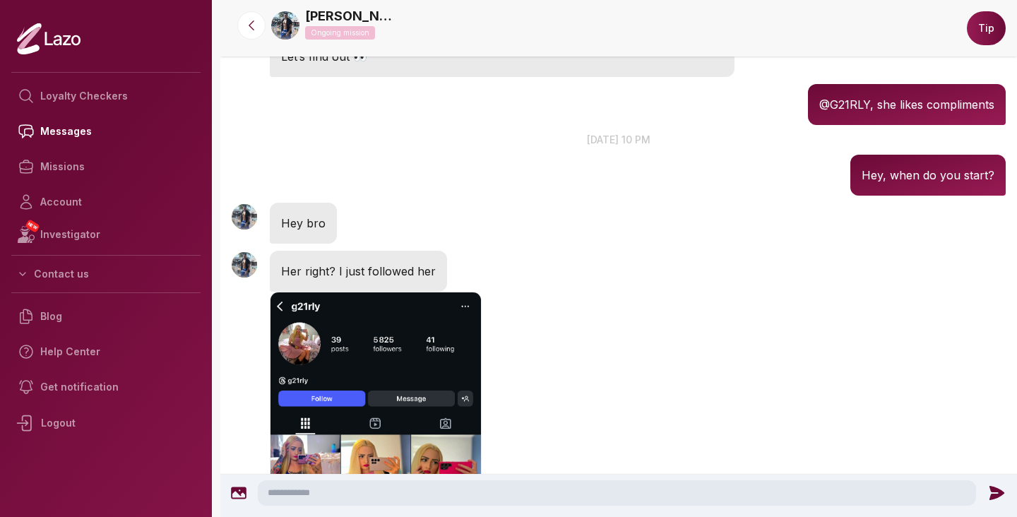
scroll to position [572, 0]
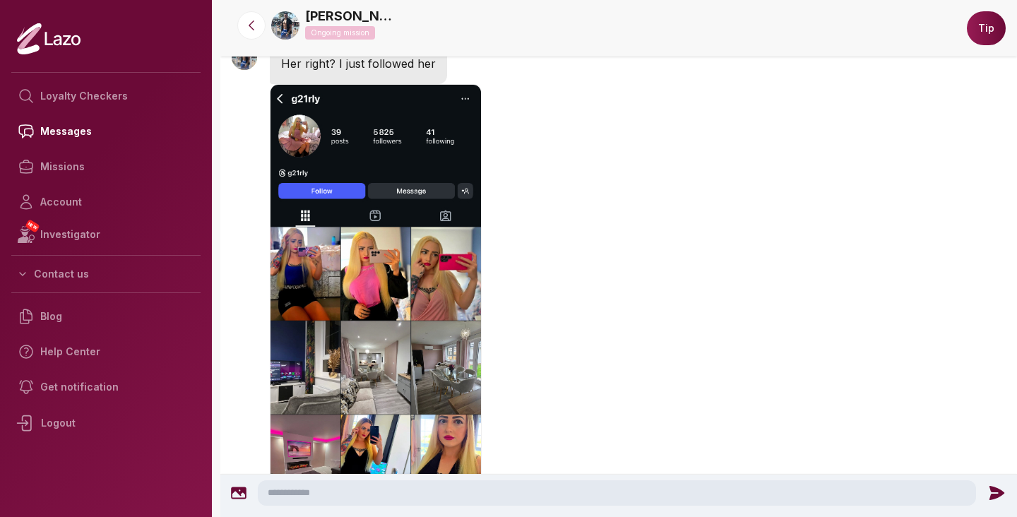
click at [424, 313] on img "button" at bounding box center [376, 303] width 212 height 438
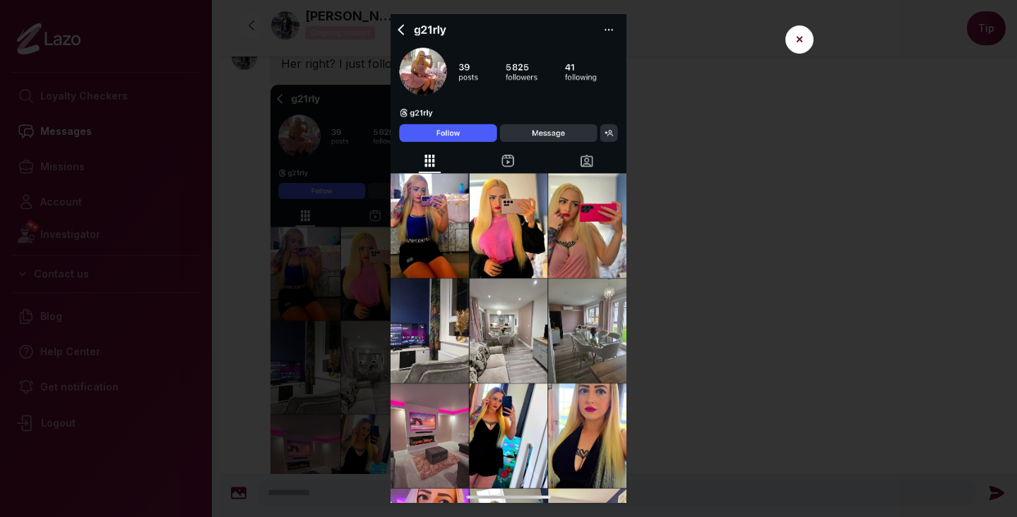
click at [711, 250] on img at bounding box center [508, 258] width 633 height 489
click at [808, 42] on button "✕" at bounding box center [799, 39] width 28 height 28
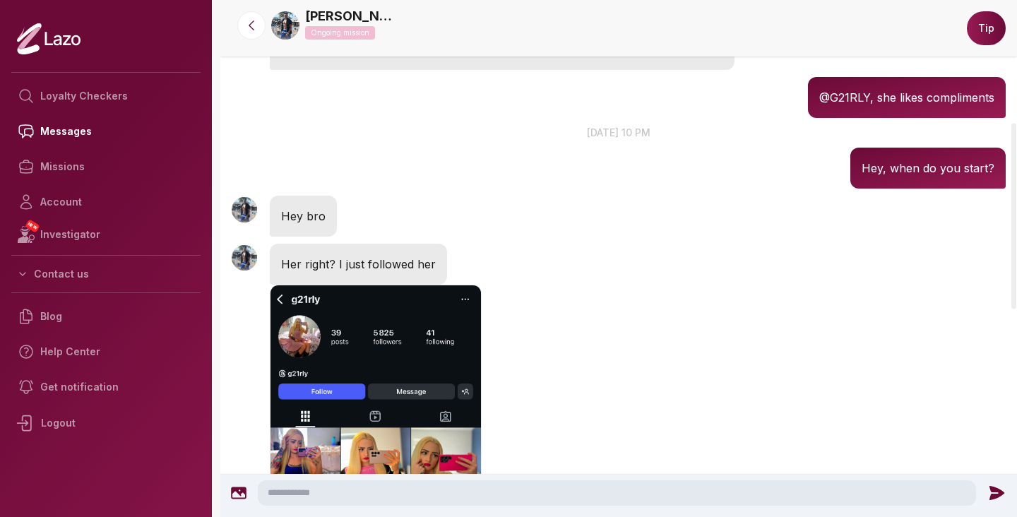
scroll to position [341, 0]
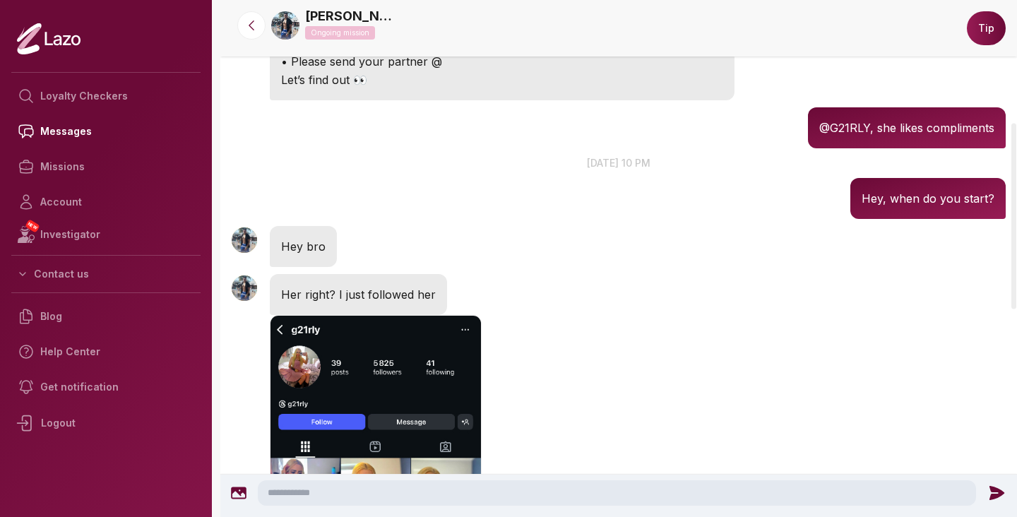
click at [246, 238] on img at bounding box center [244, 239] width 25 height 25
click at [283, 28] on img at bounding box center [285, 25] width 28 height 28
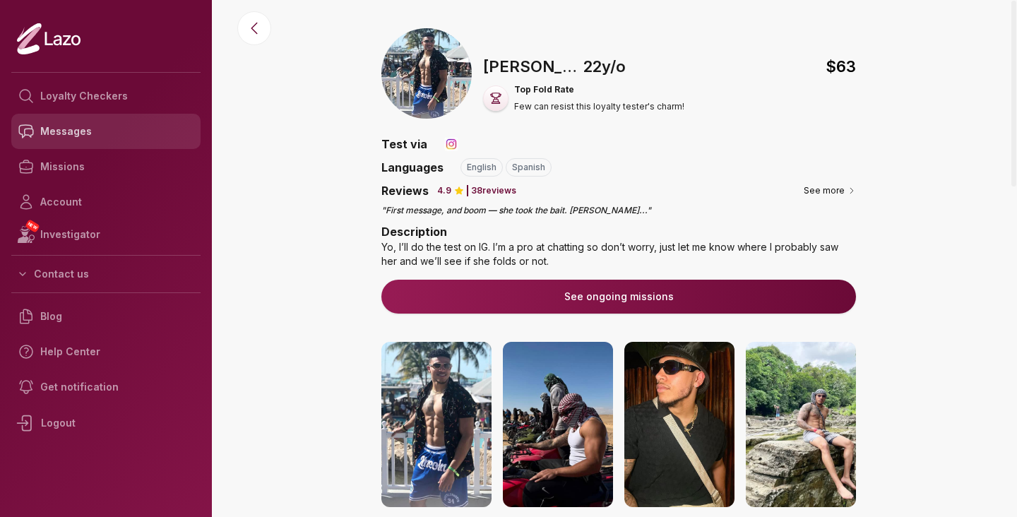
click at [80, 131] on link "Messages" at bounding box center [105, 131] width 189 height 35
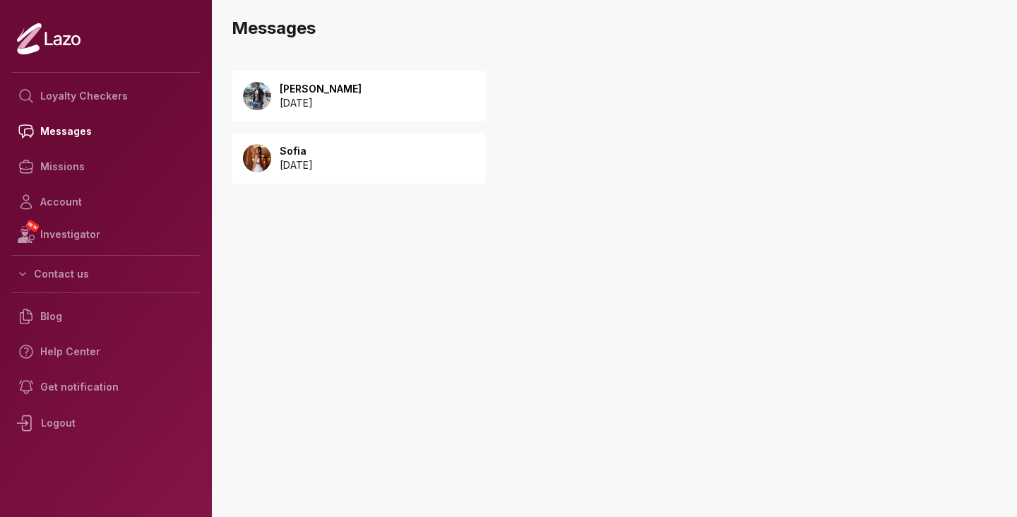
click at [358, 106] on p "[DATE]" at bounding box center [321, 103] width 82 height 14
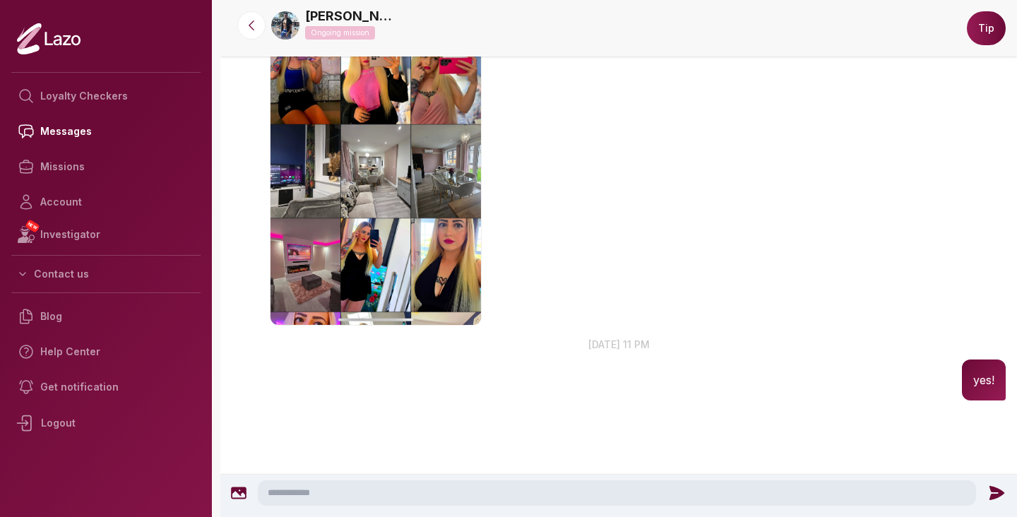
scroll to position [919, 0]
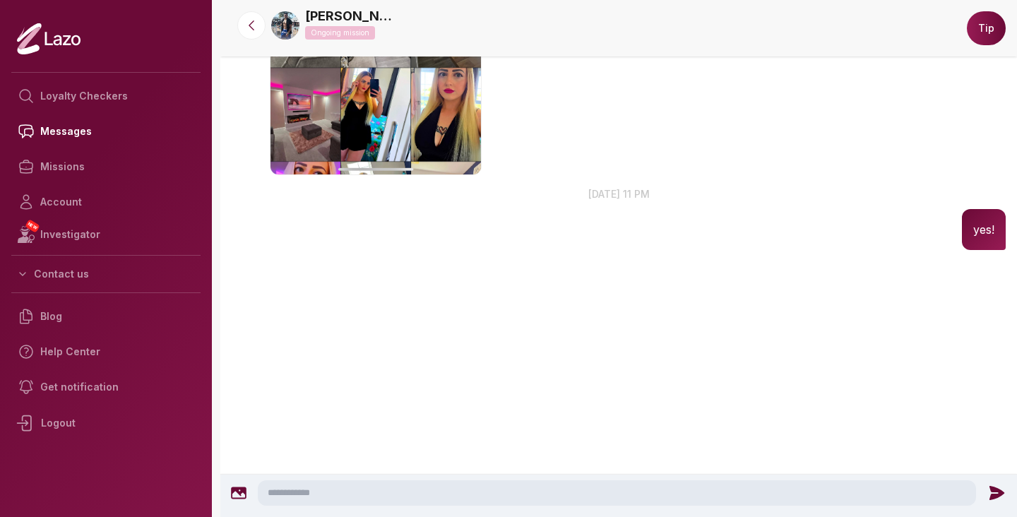
click at [295, 499] on textarea at bounding box center [617, 492] width 718 height 25
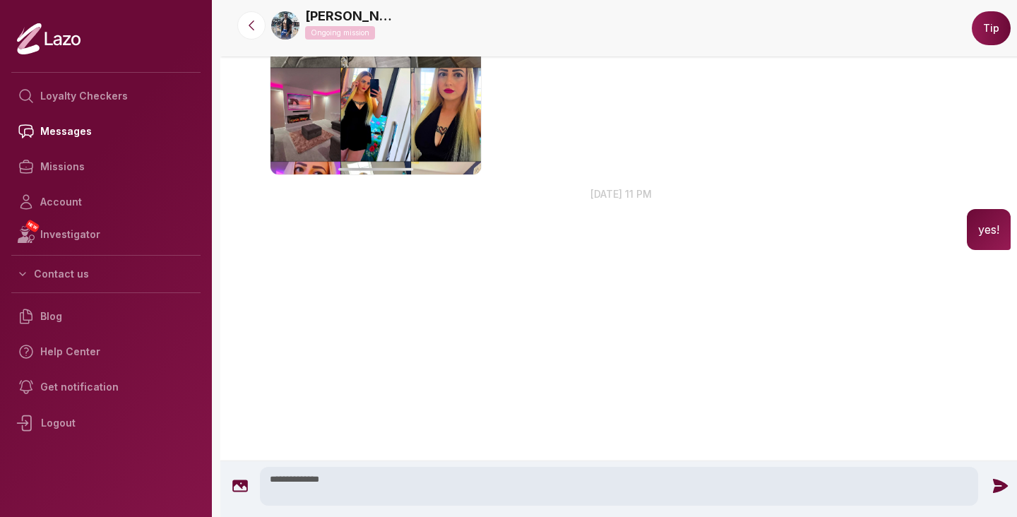
type textarea "**********"
click at [994, 485] on icon at bounding box center [1000, 486] width 15 height 14
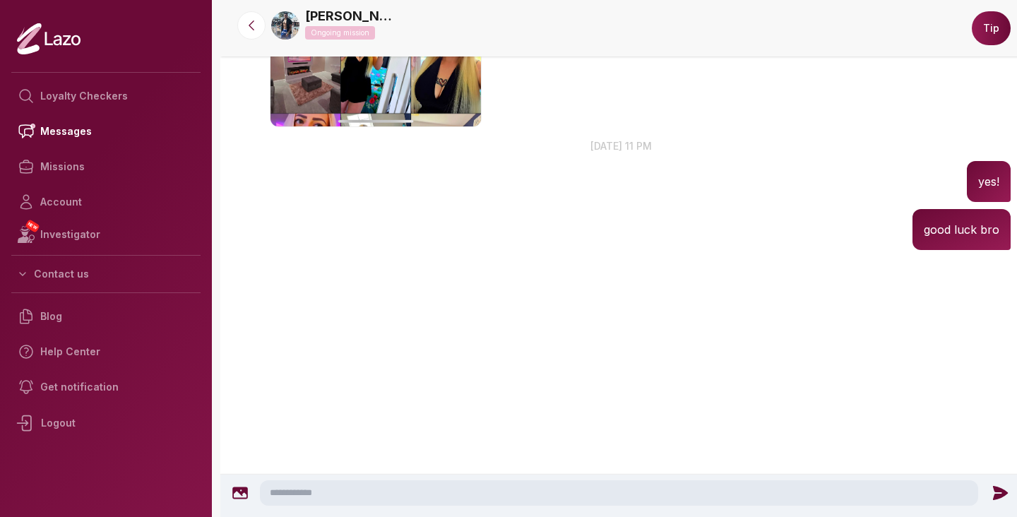
scroll to position [620, 0]
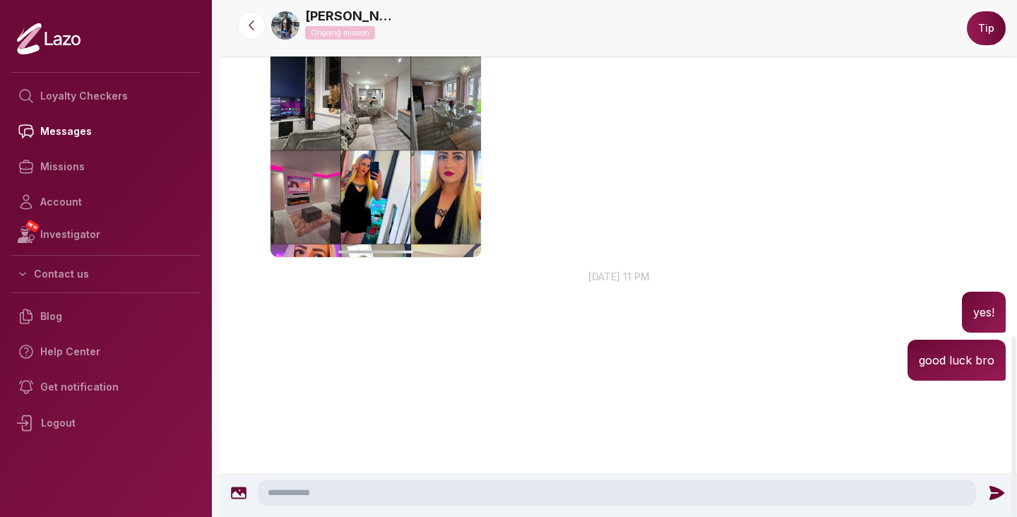
scroll to position [817, 0]
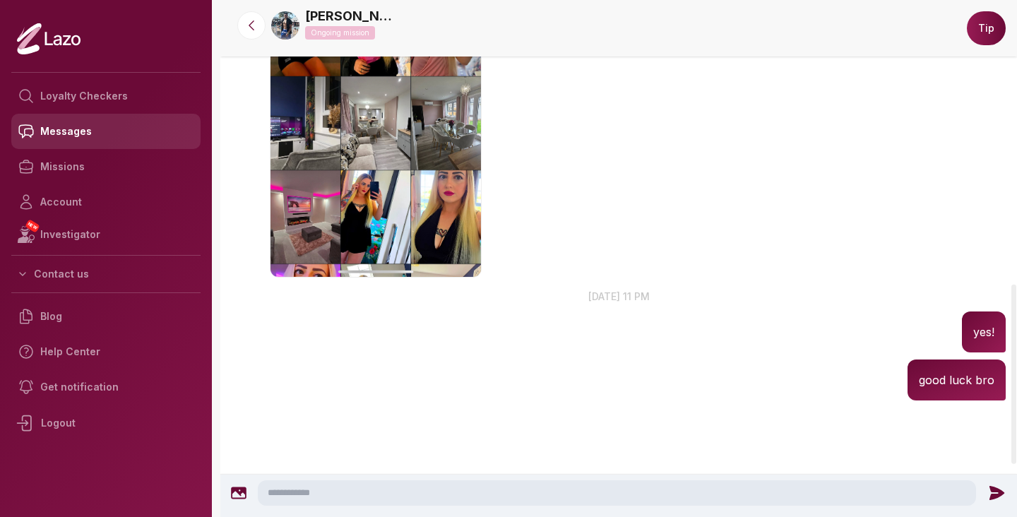
click at [160, 121] on link "Messages" at bounding box center [105, 131] width 189 height 35
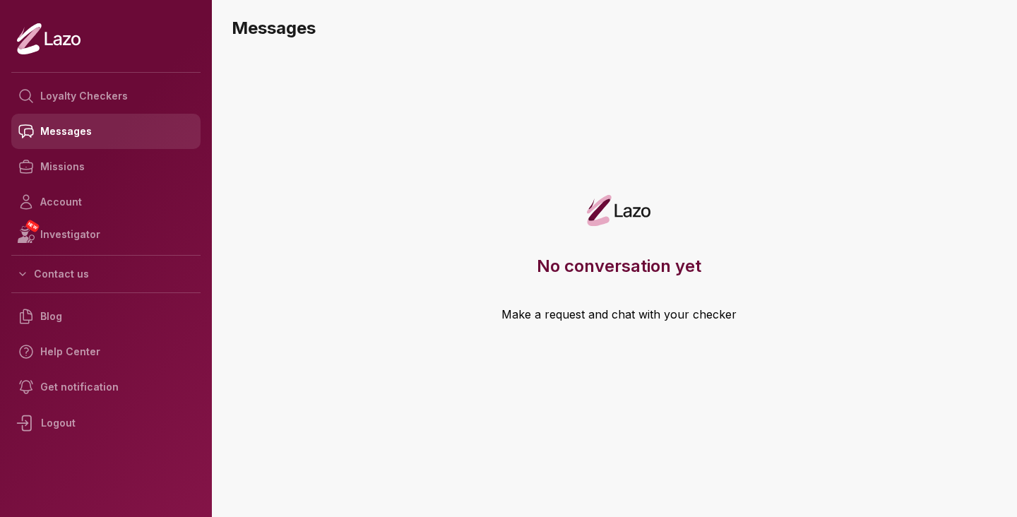
click at [79, 145] on link "Messages" at bounding box center [105, 131] width 189 height 35
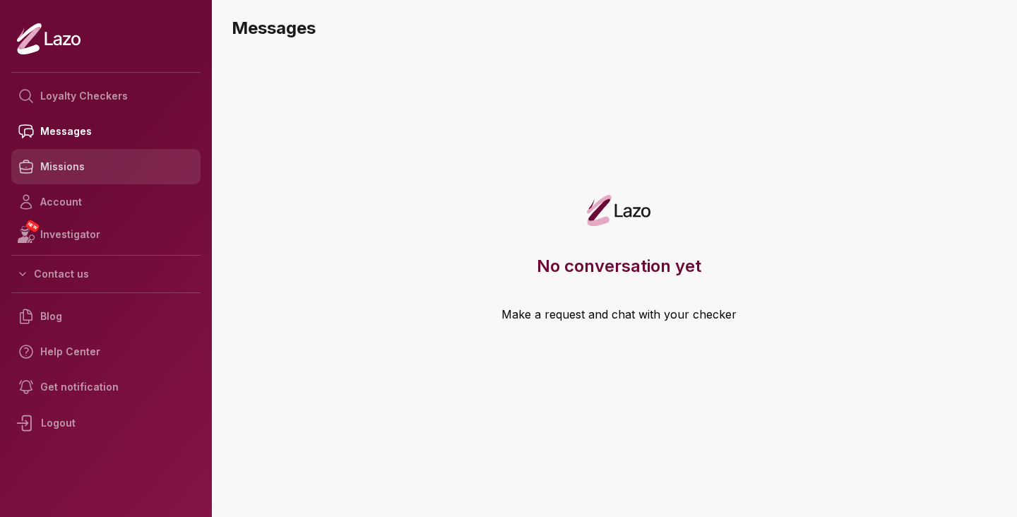
click at [73, 165] on link "Missions" at bounding box center [105, 166] width 189 height 35
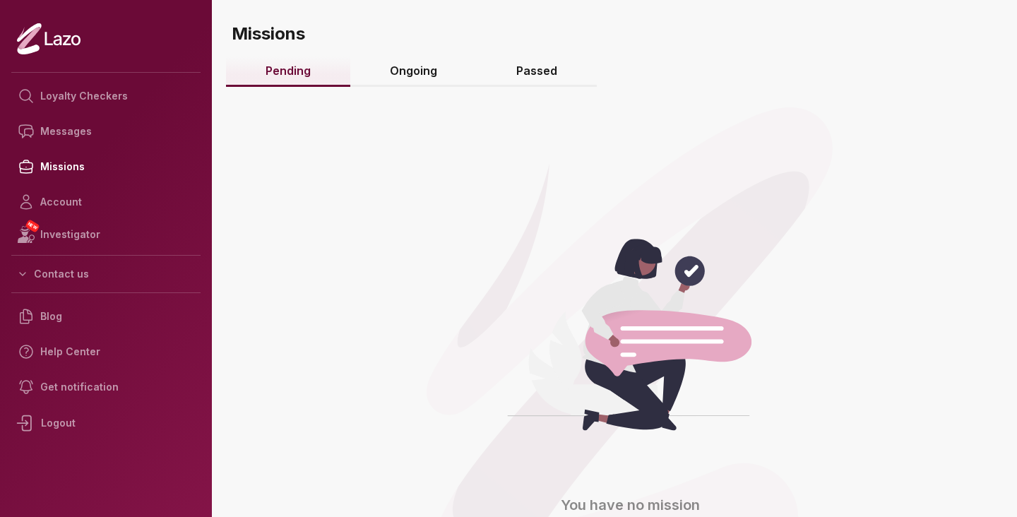
click at [440, 68] on link "Ongoing" at bounding box center [413, 72] width 126 height 30
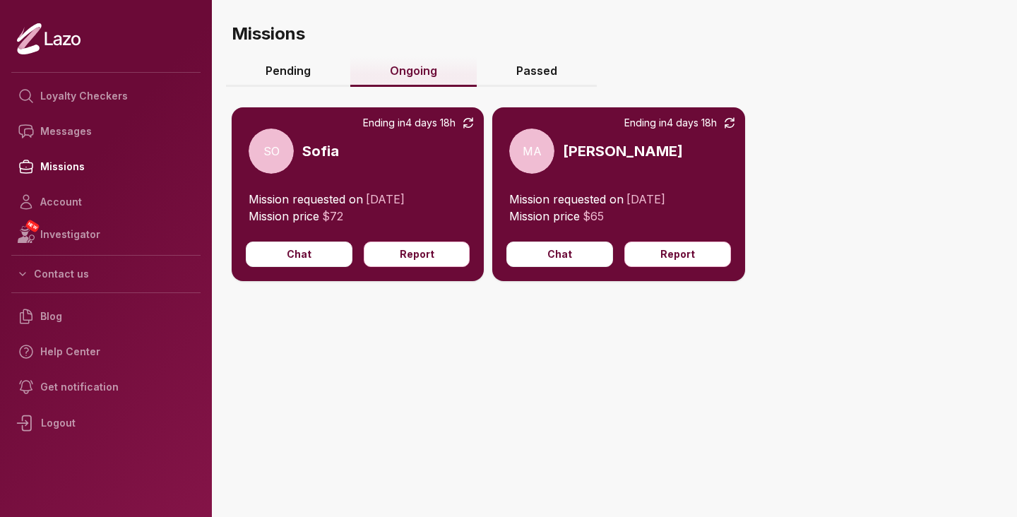
click at [384, 194] on span "23/09/2025" at bounding box center [385, 199] width 39 height 14
click at [579, 244] on button "Chat" at bounding box center [559, 254] width 107 height 25
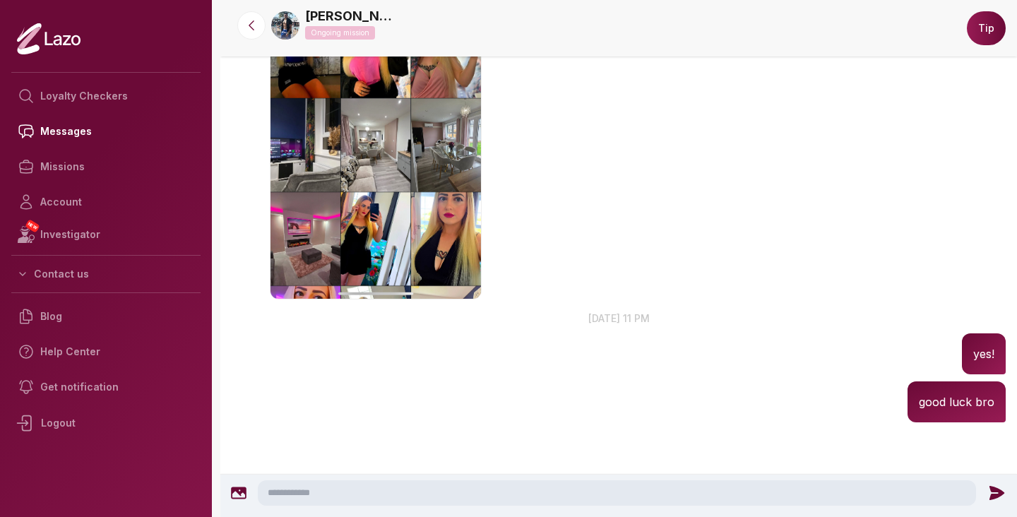
scroll to position [967, 0]
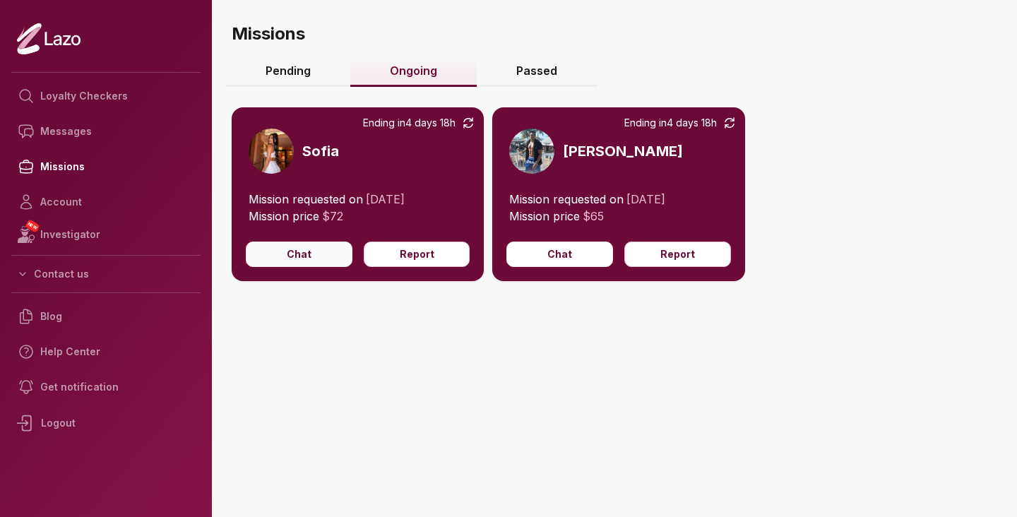
click at [297, 264] on button "Chat" at bounding box center [299, 254] width 107 height 25
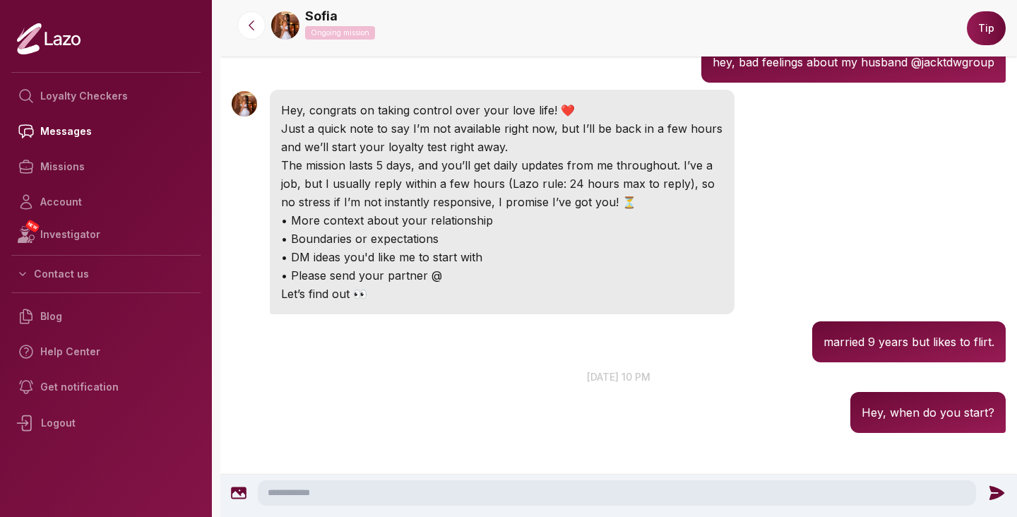
scroll to position [292, 0]
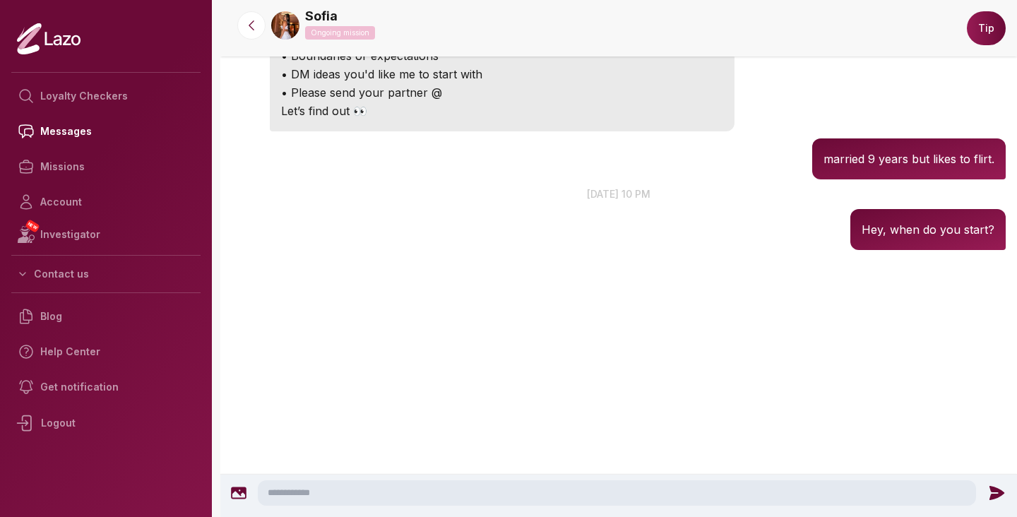
click at [59, 37] on icon at bounding box center [49, 39] width 64 height 32
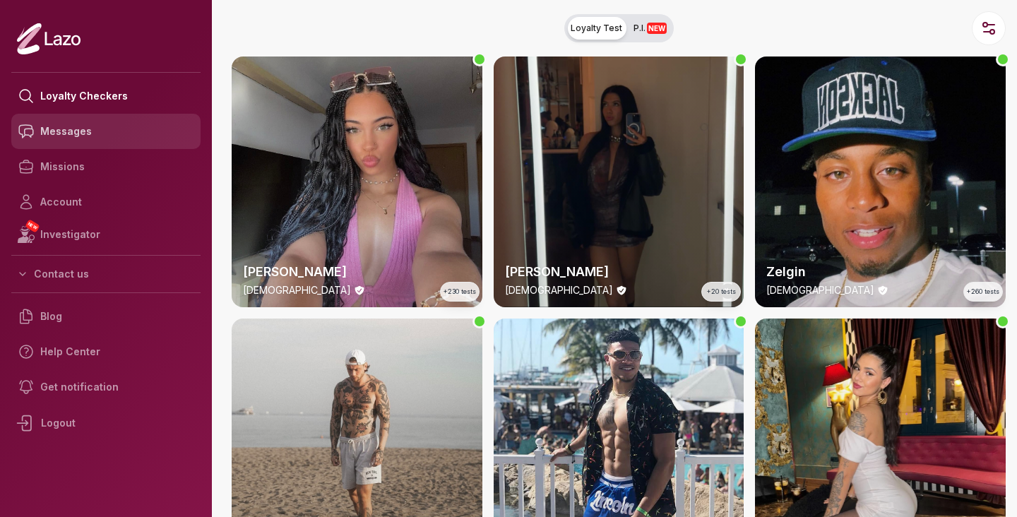
click at [136, 133] on link "Messages" at bounding box center [105, 131] width 189 height 35
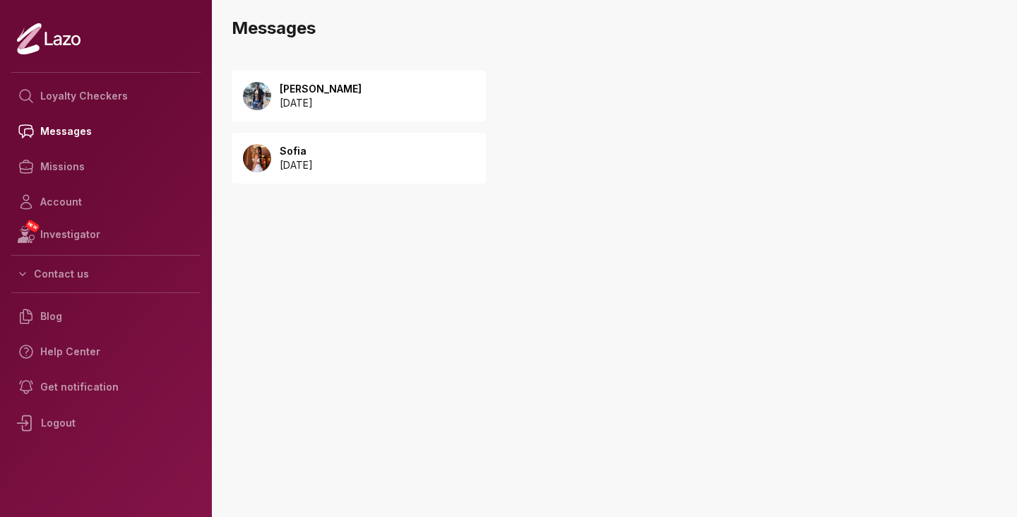
click at [364, 79] on div "Malik 2025 September 23" at bounding box center [359, 96] width 254 height 51
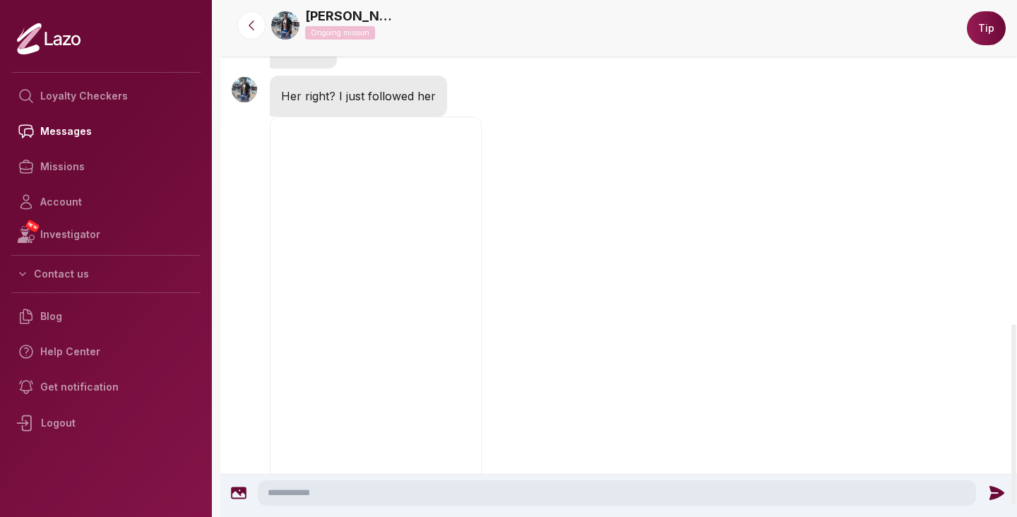
scroll to position [456, 0]
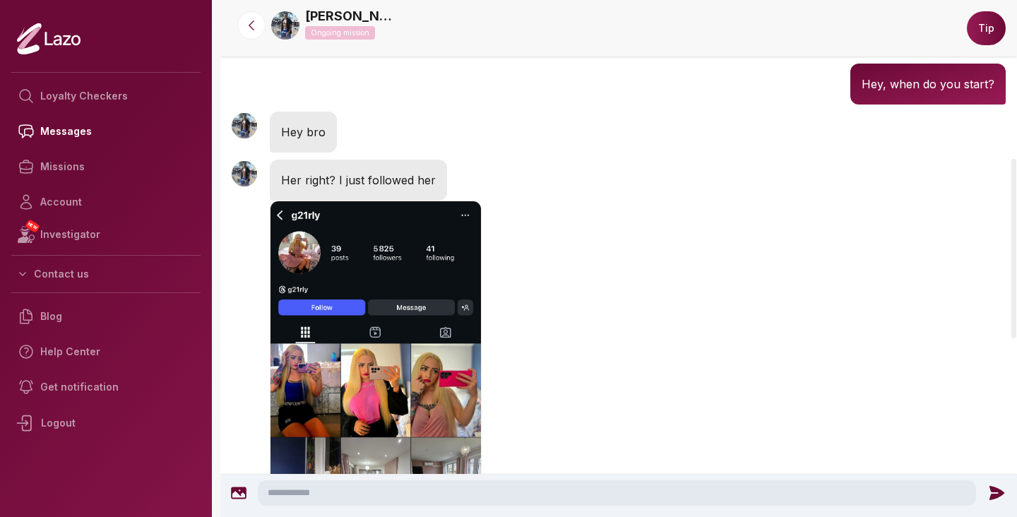
click at [389, 308] on img "button" at bounding box center [376, 420] width 212 height 438
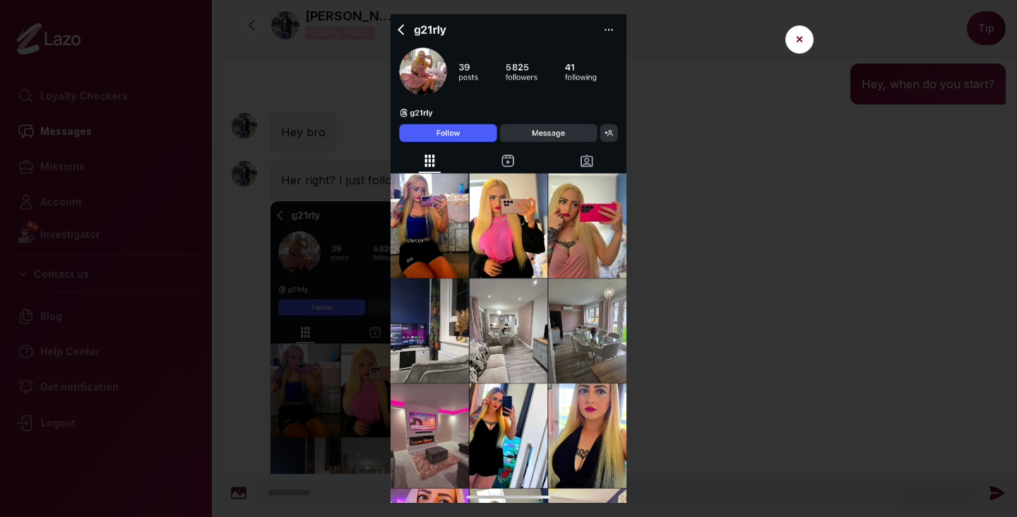
click at [293, 243] on img at bounding box center [508, 258] width 633 height 489
click at [793, 30] on button "✕" at bounding box center [799, 39] width 28 height 28
